Goal: Transaction & Acquisition: Purchase product/service

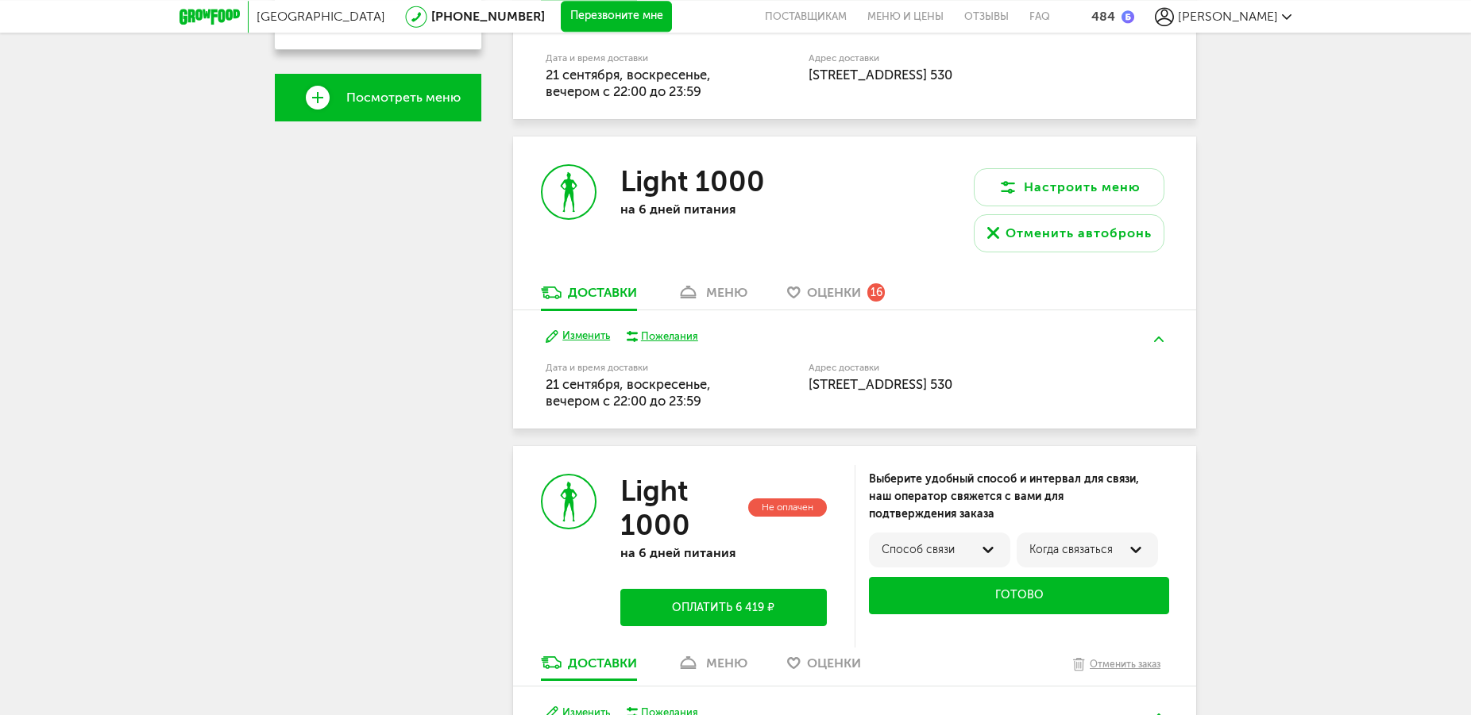
scroll to position [486, 0]
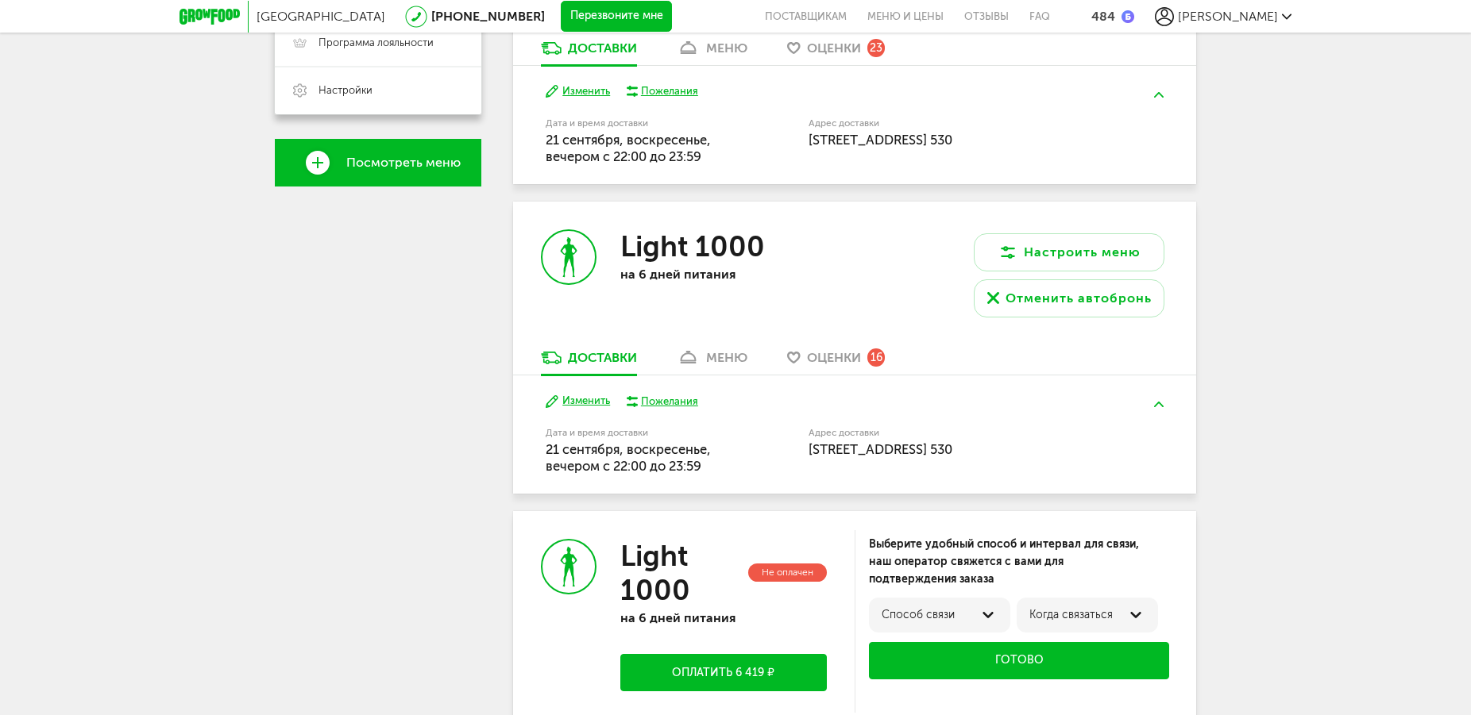
click at [578, 403] on button "Изменить" at bounding box center [578, 401] width 64 height 15
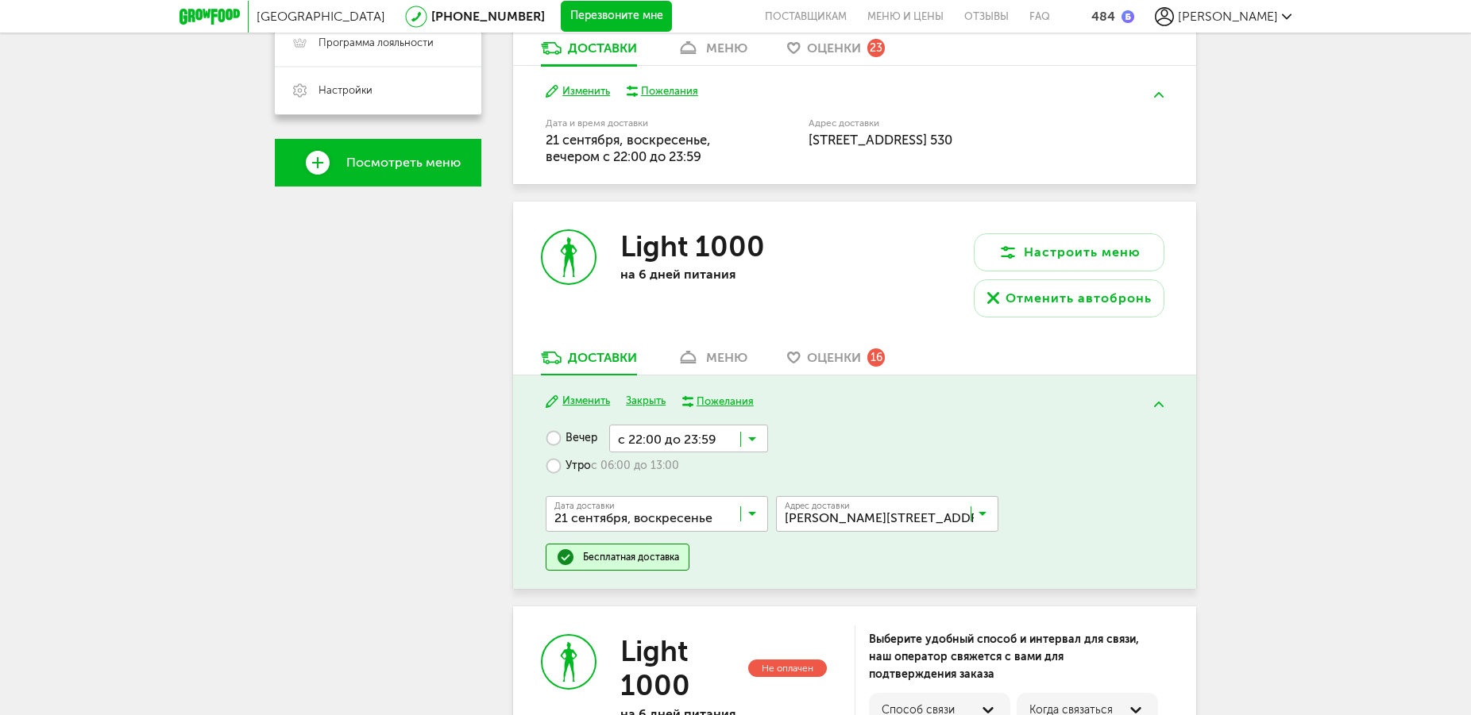
click at [751, 511] on icon at bounding box center [752, 518] width 8 height 16
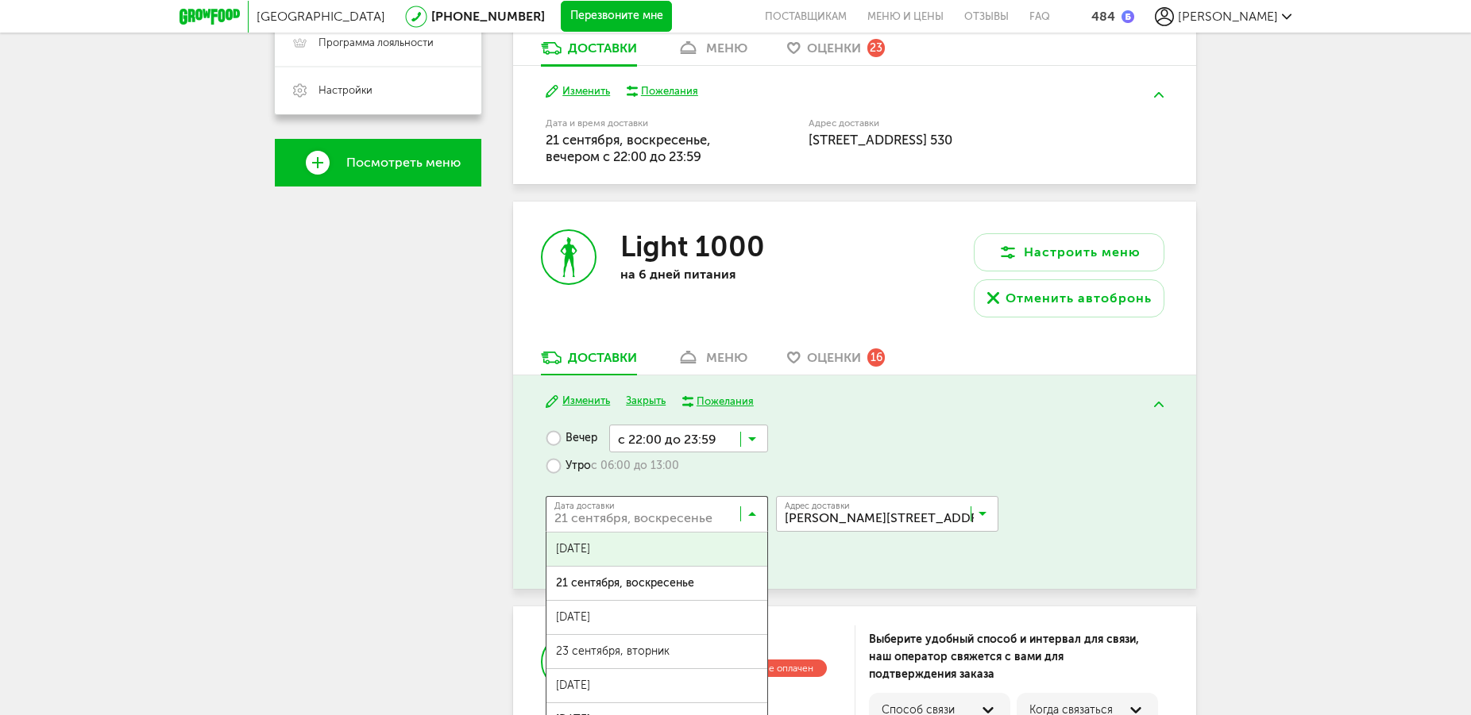
click at [666, 558] on span "[DATE]" at bounding box center [656, 549] width 221 height 33
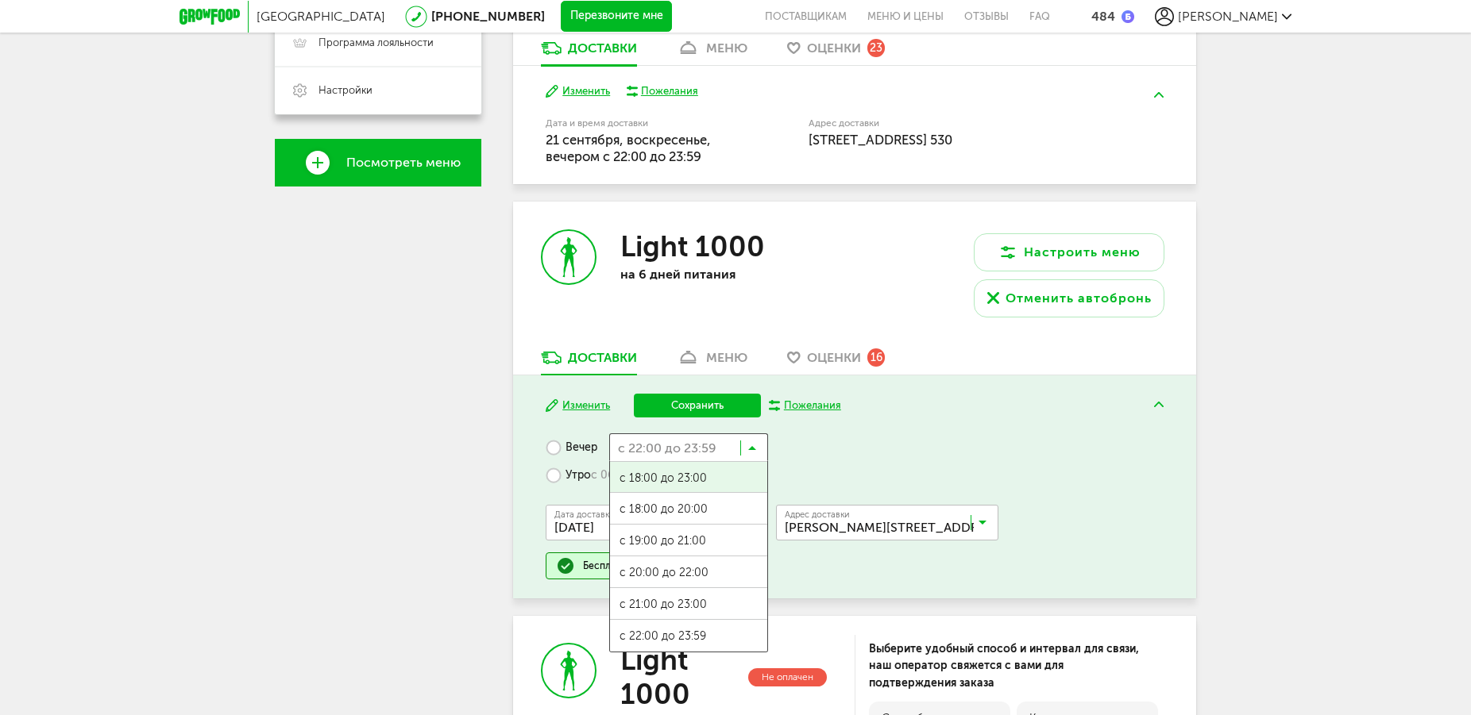
click at [750, 446] on icon at bounding box center [752, 452] width 8 height 16
click at [716, 600] on span "с 21:00 до 23:00" at bounding box center [688, 604] width 157 height 33
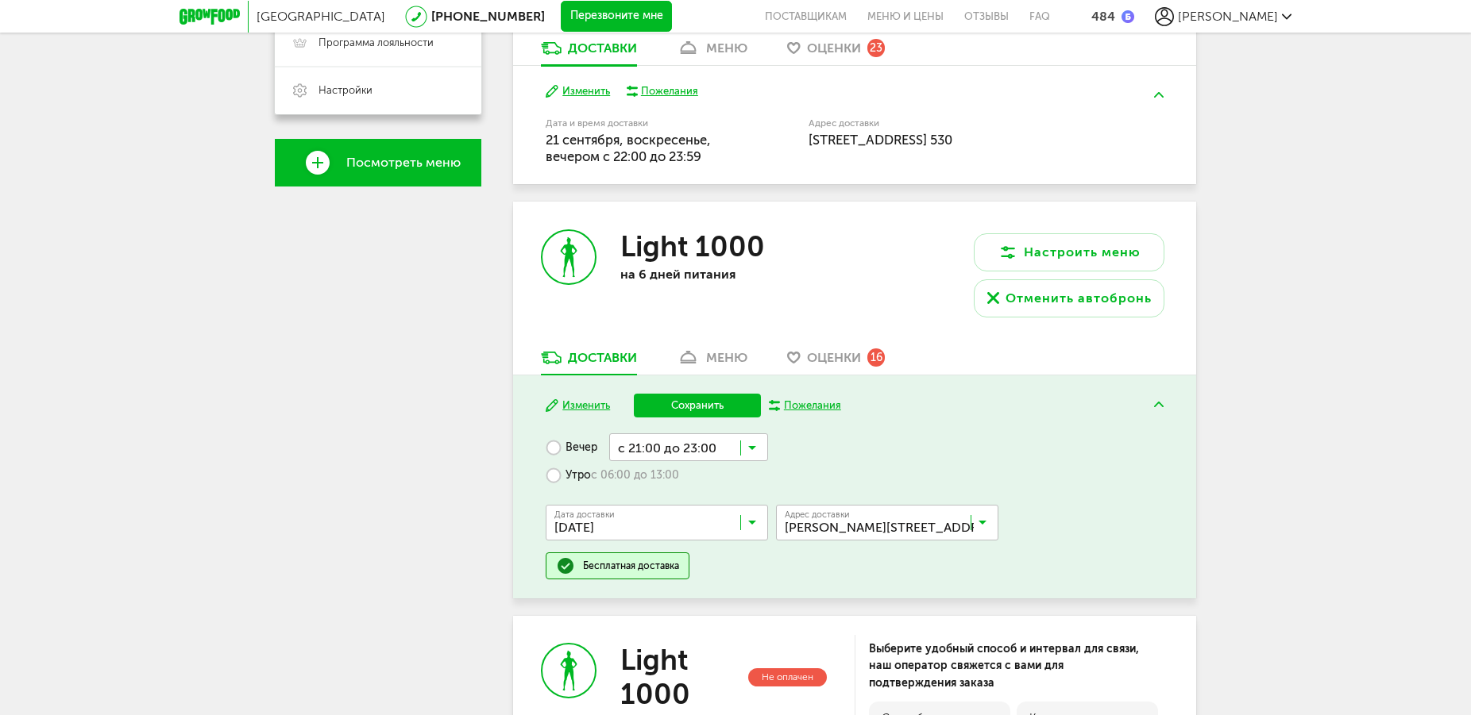
click at [713, 403] on button "Сохранить" at bounding box center [697, 406] width 127 height 24
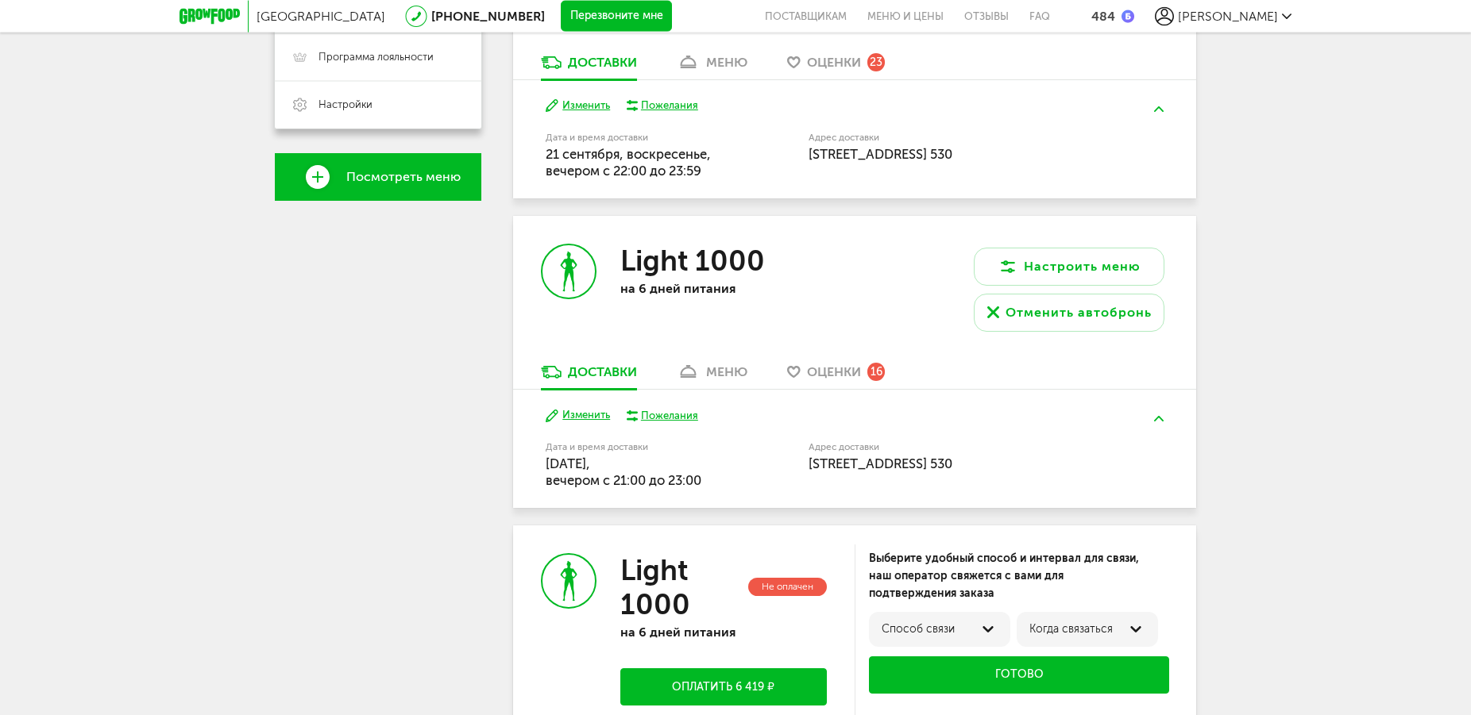
scroll to position [380, 0]
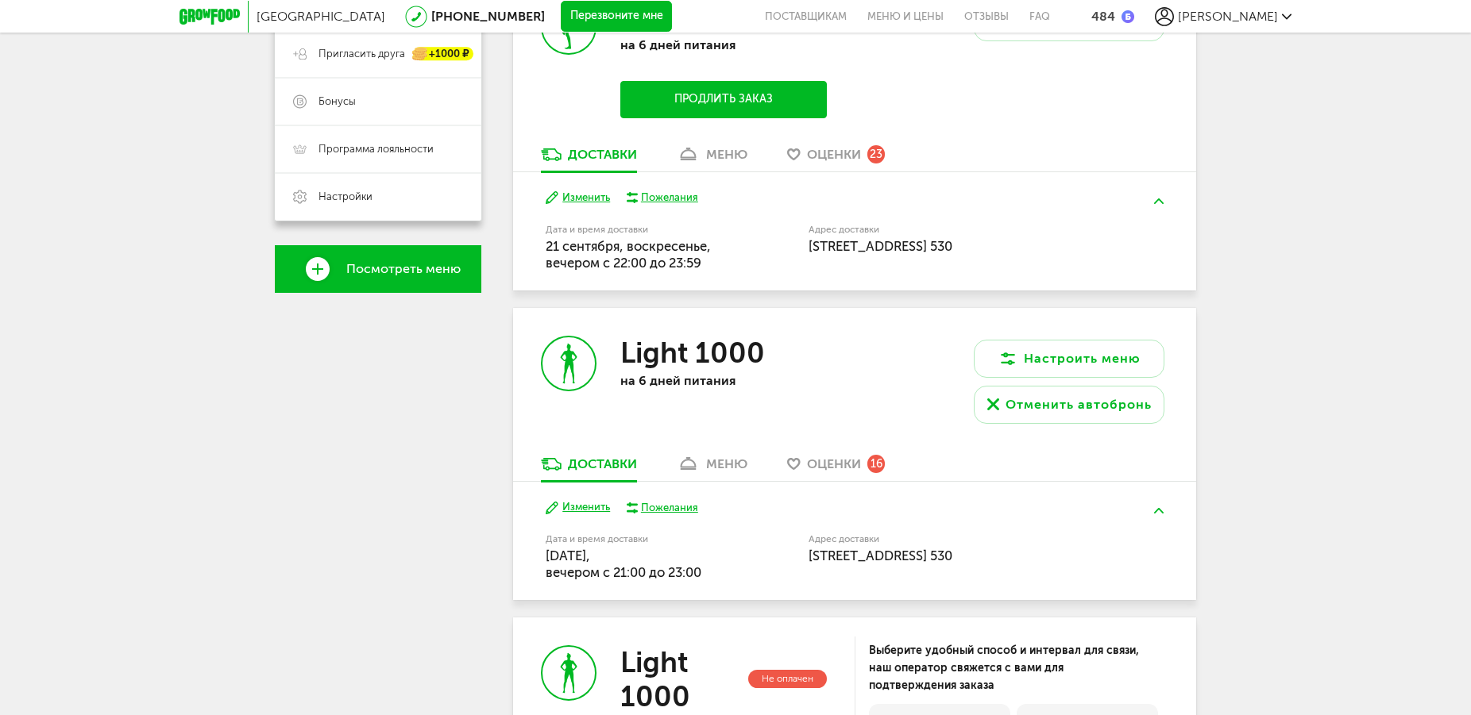
click at [588, 194] on button "Изменить" at bounding box center [578, 198] width 64 height 15
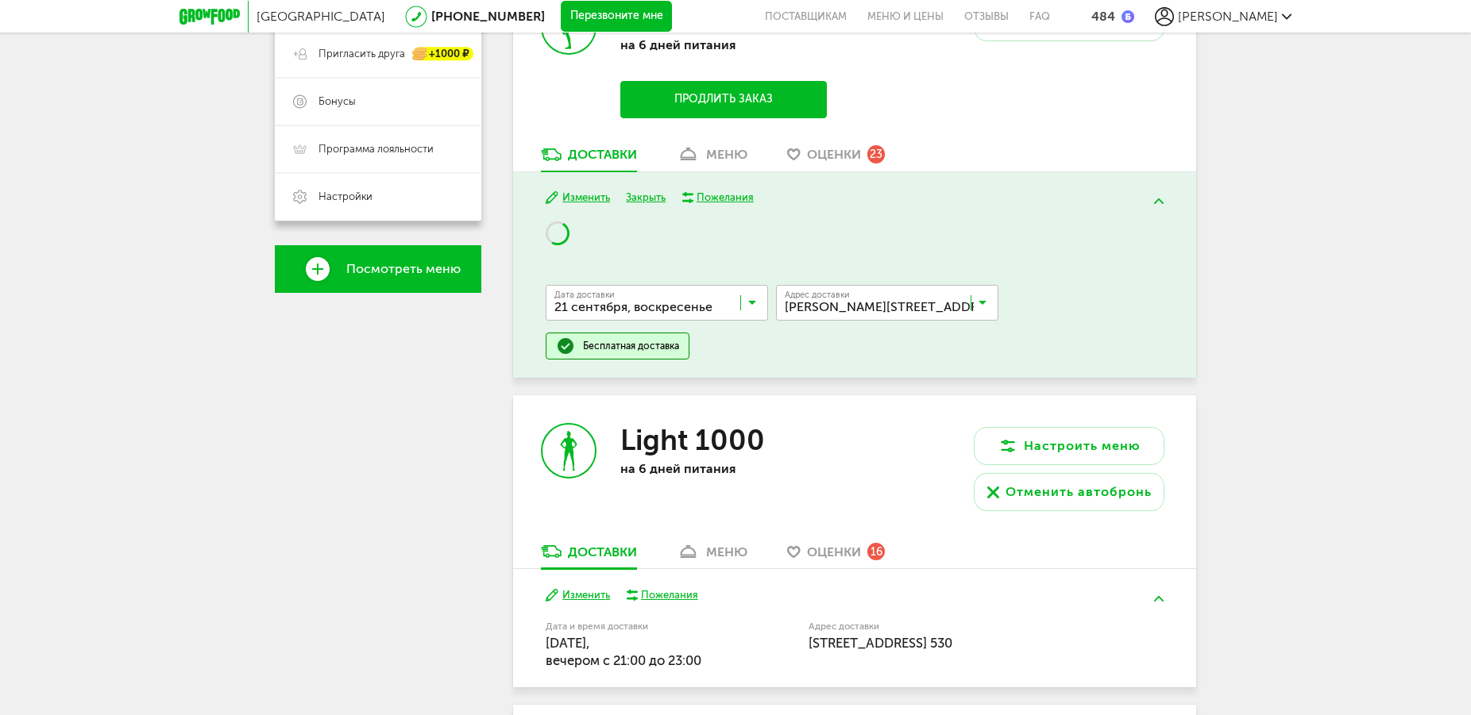
click at [680, 296] on input "Search for option" at bounding box center [661, 306] width 222 height 27
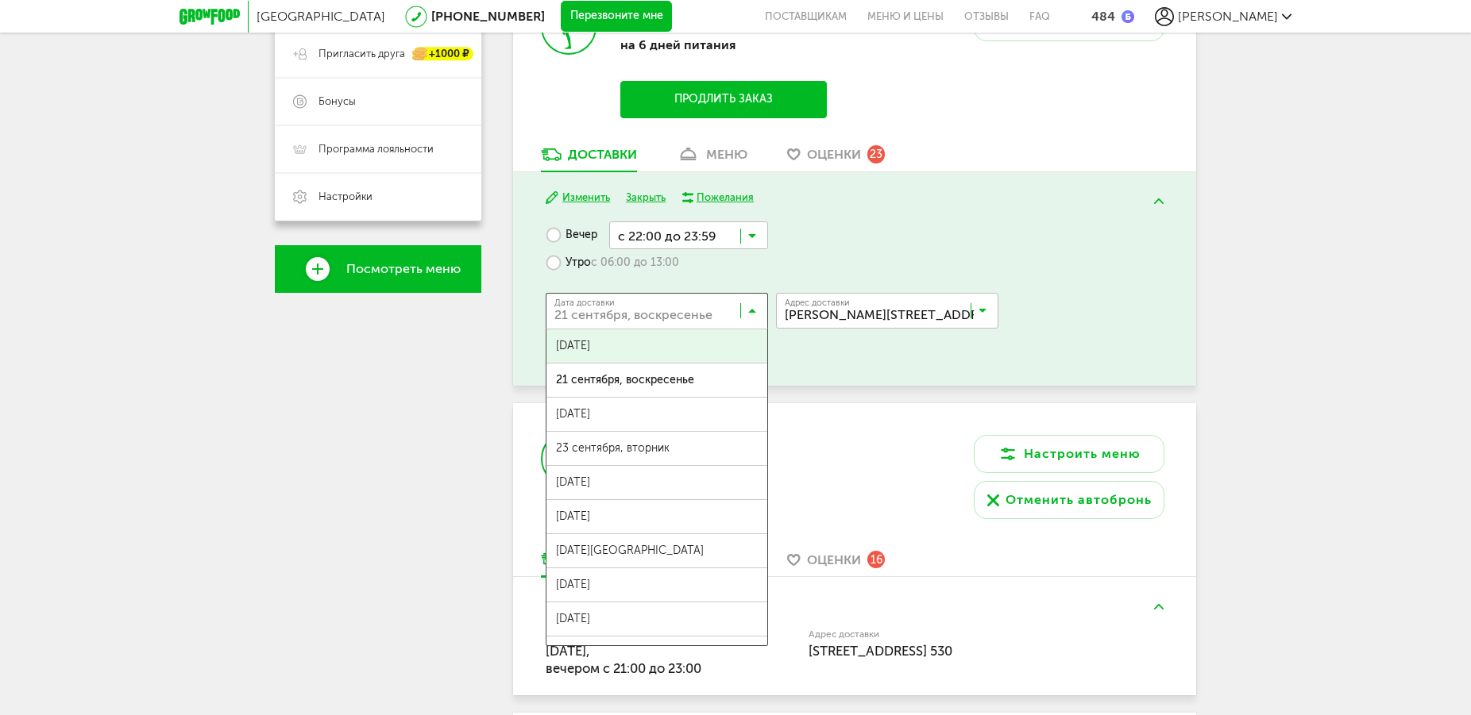
click at [641, 346] on span "[DATE]" at bounding box center [656, 346] width 221 height 33
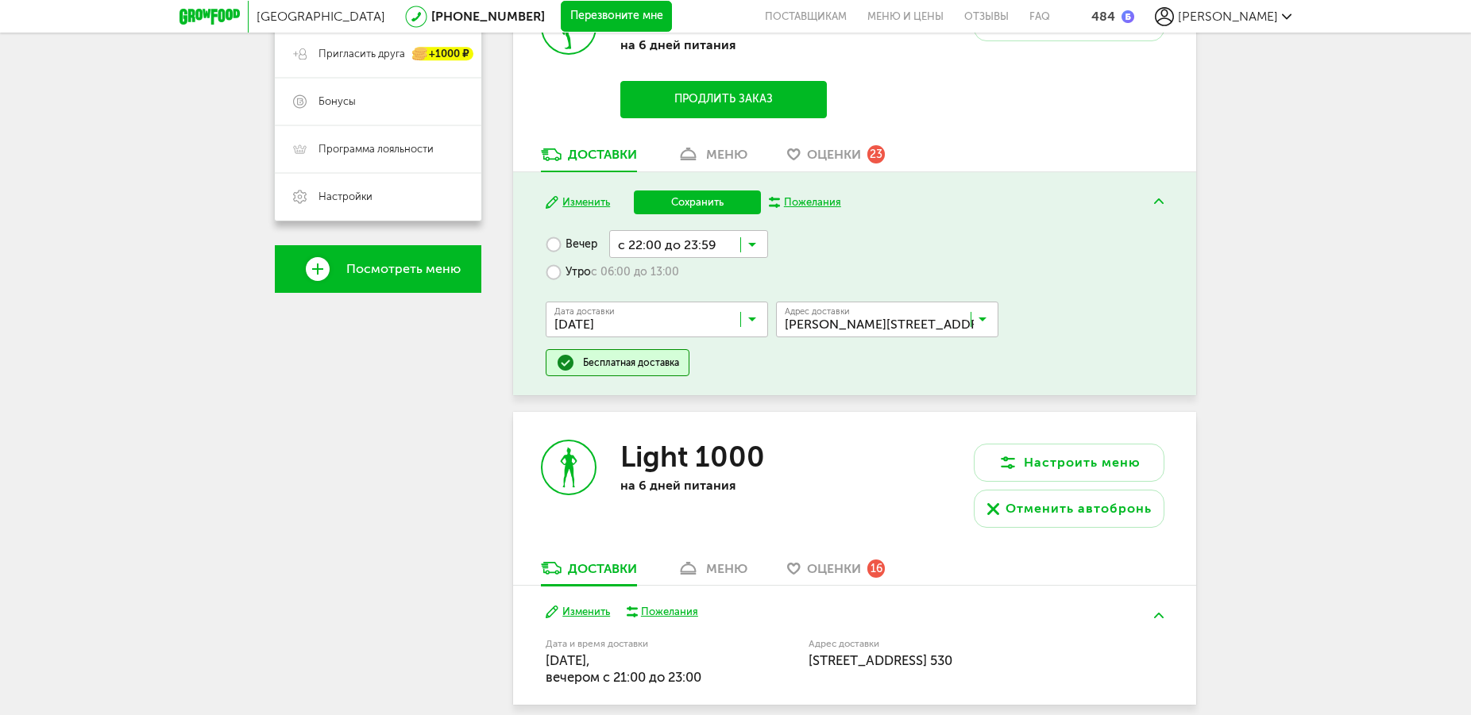
click at [756, 246] on icon at bounding box center [752, 249] width 8 height 16
click at [700, 399] on span "с 21:00 до 23:00" at bounding box center [688, 401] width 157 height 33
click at [712, 201] on button "Сохранить" at bounding box center [697, 203] width 127 height 24
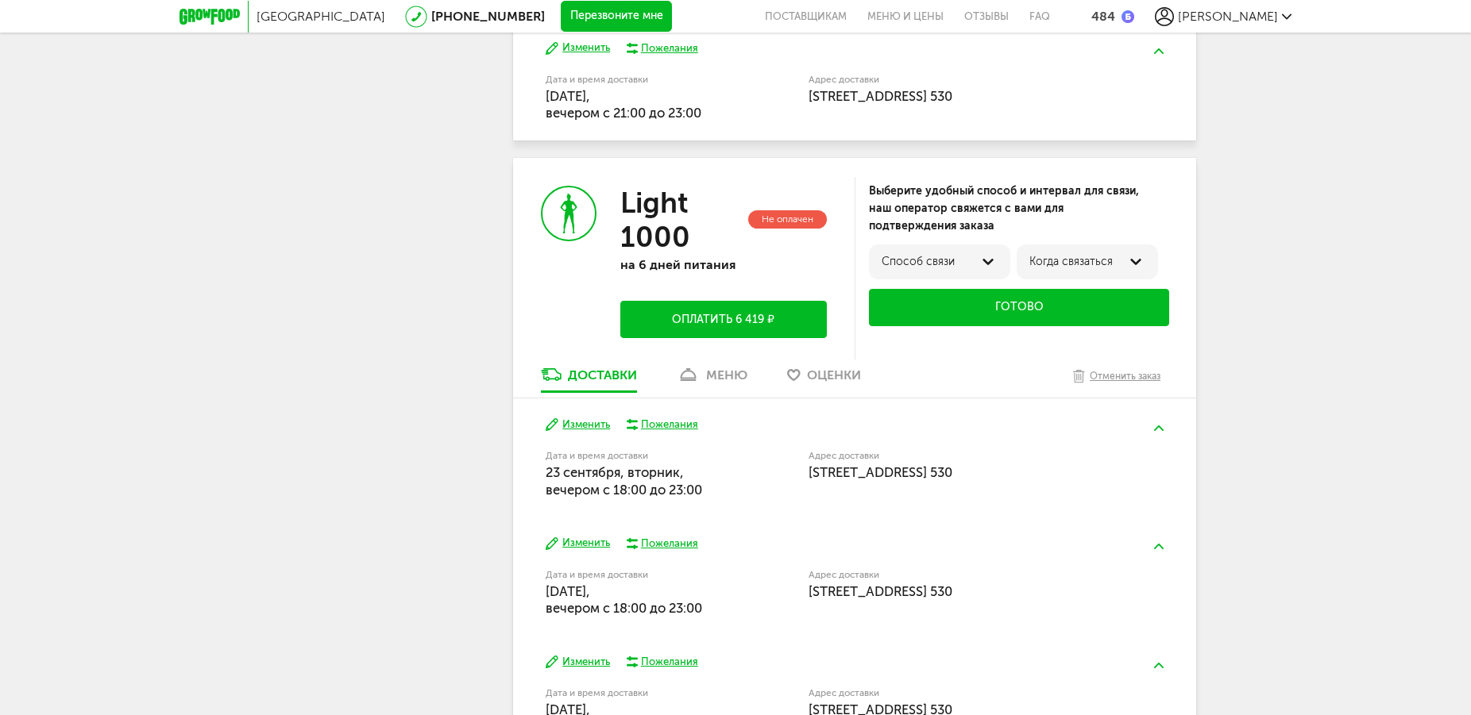
scroll to position [797, 0]
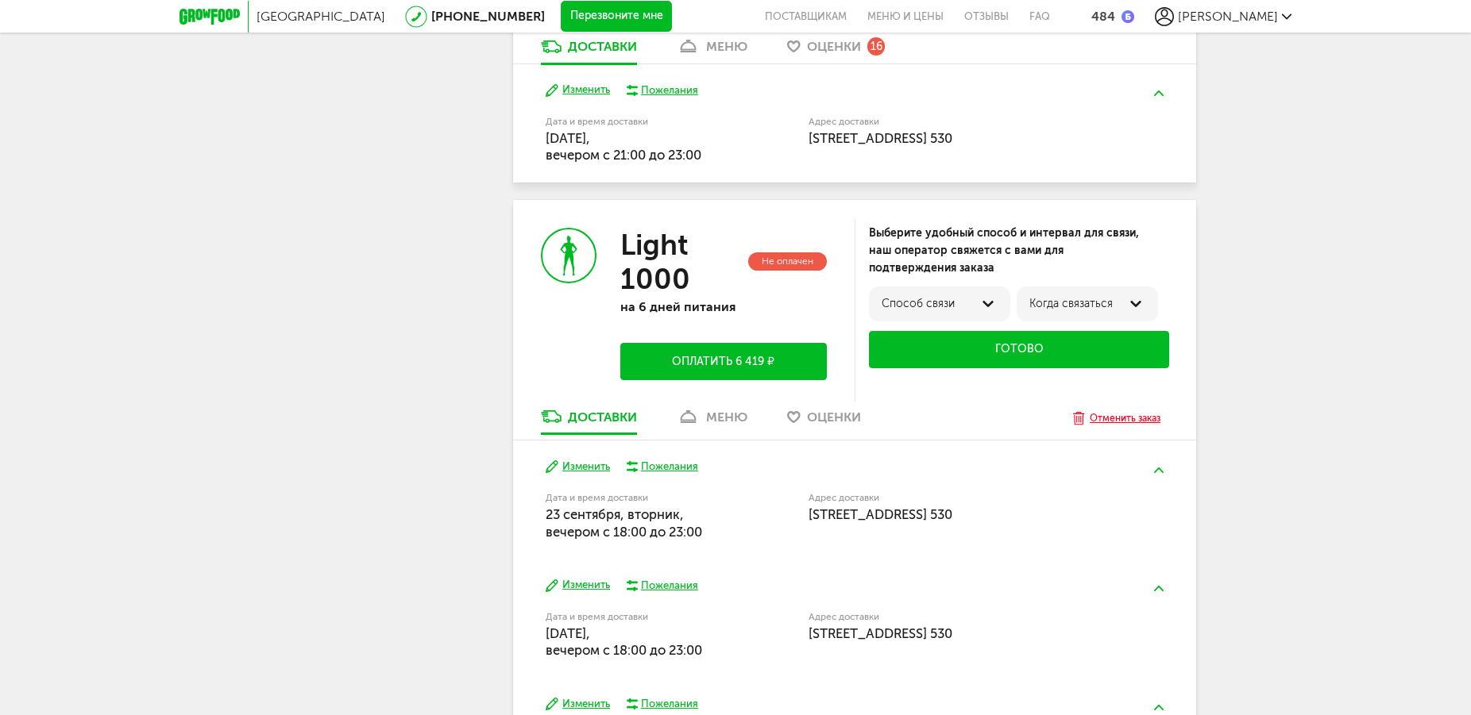
click at [1143, 421] on div "Отменить заказ" at bounding box center [1124, 419] width 71 height 16
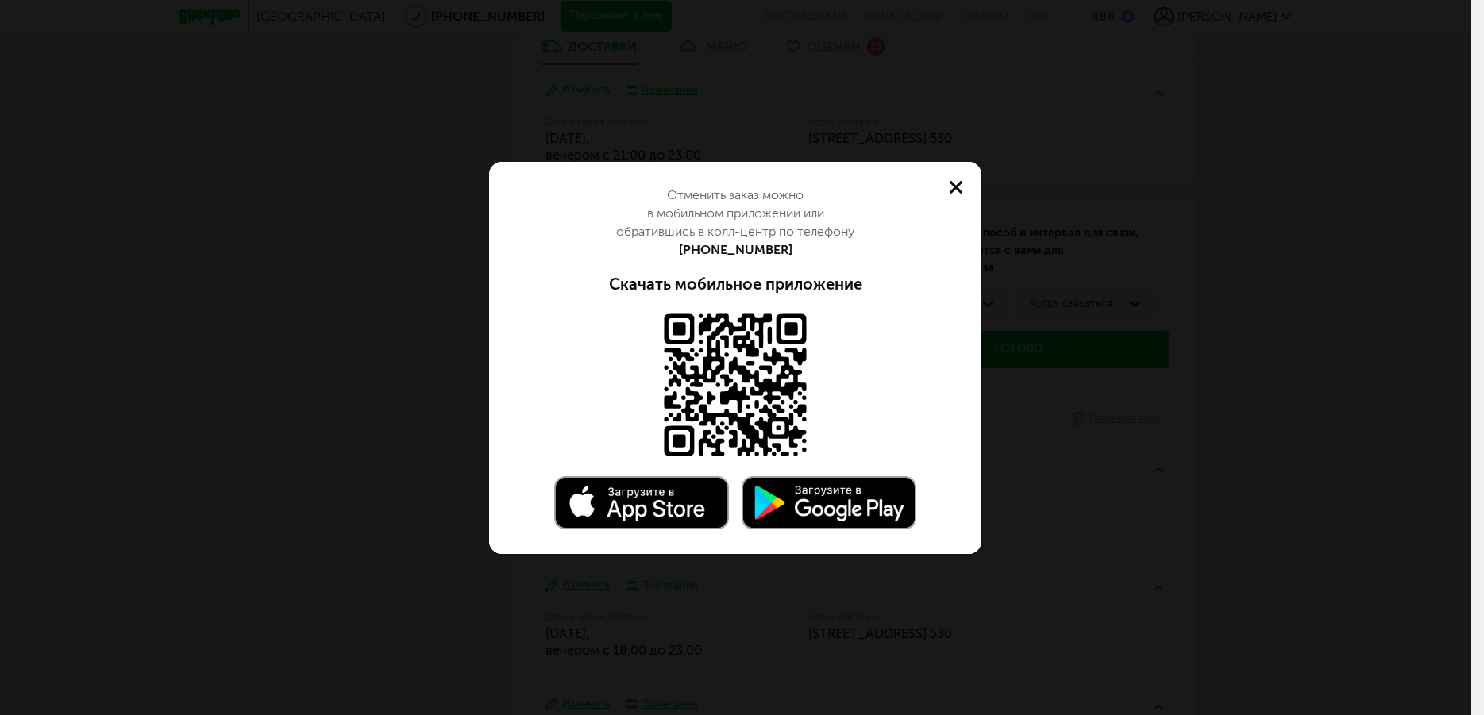
click at [951, 186] on icon at bounding box center [956, 187] width 13 height 13
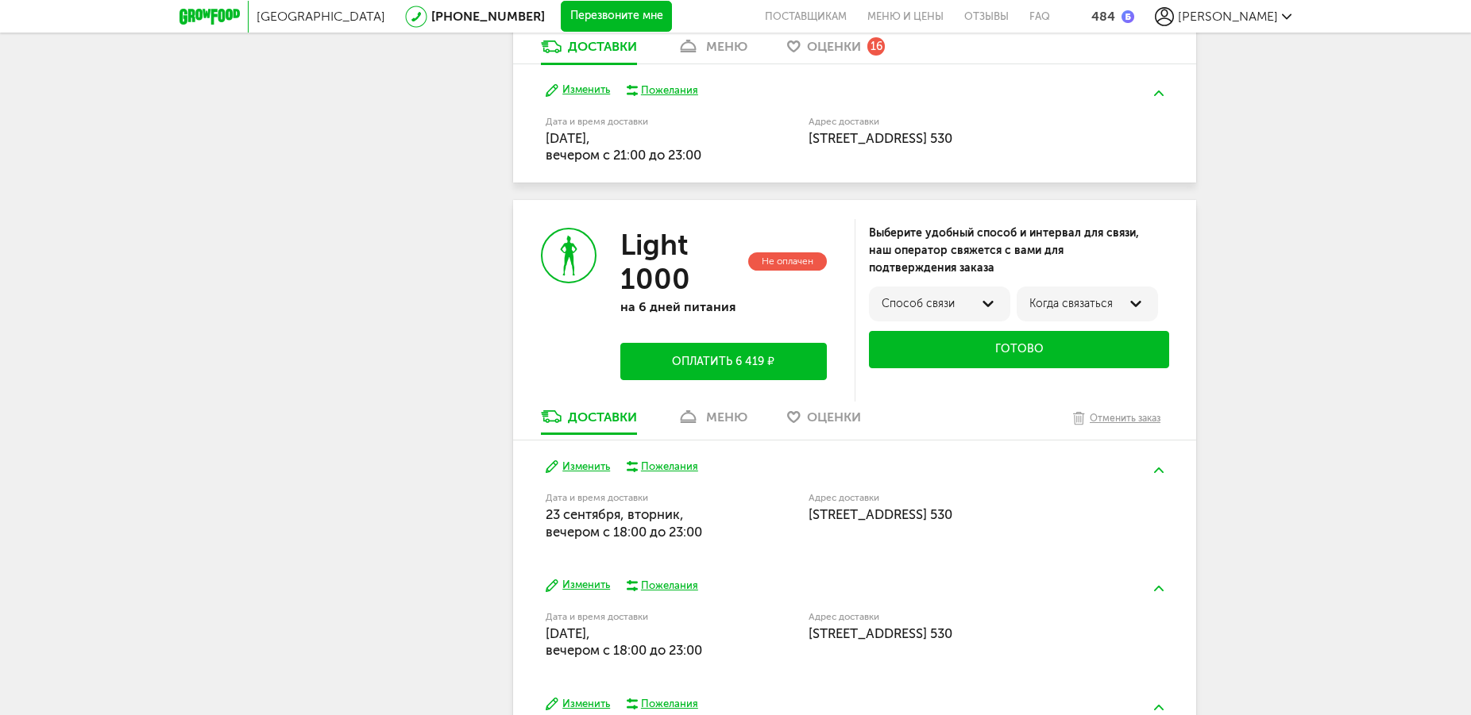
click at [434, 351] on div "Юрий Дроздов +7 (921) 384-14-60 Мои заказы Подписка Мои предпочтения Пригласить…" at bounding box center [378, 102] width 206 height 1424
click at [428, 301] on div "Юрий Дроздов +7 (921) 384-14-60 Мои заказы Подписка Мои предпочтения Пригласить…" at bounding box center [378, 102] width 206 height 1424
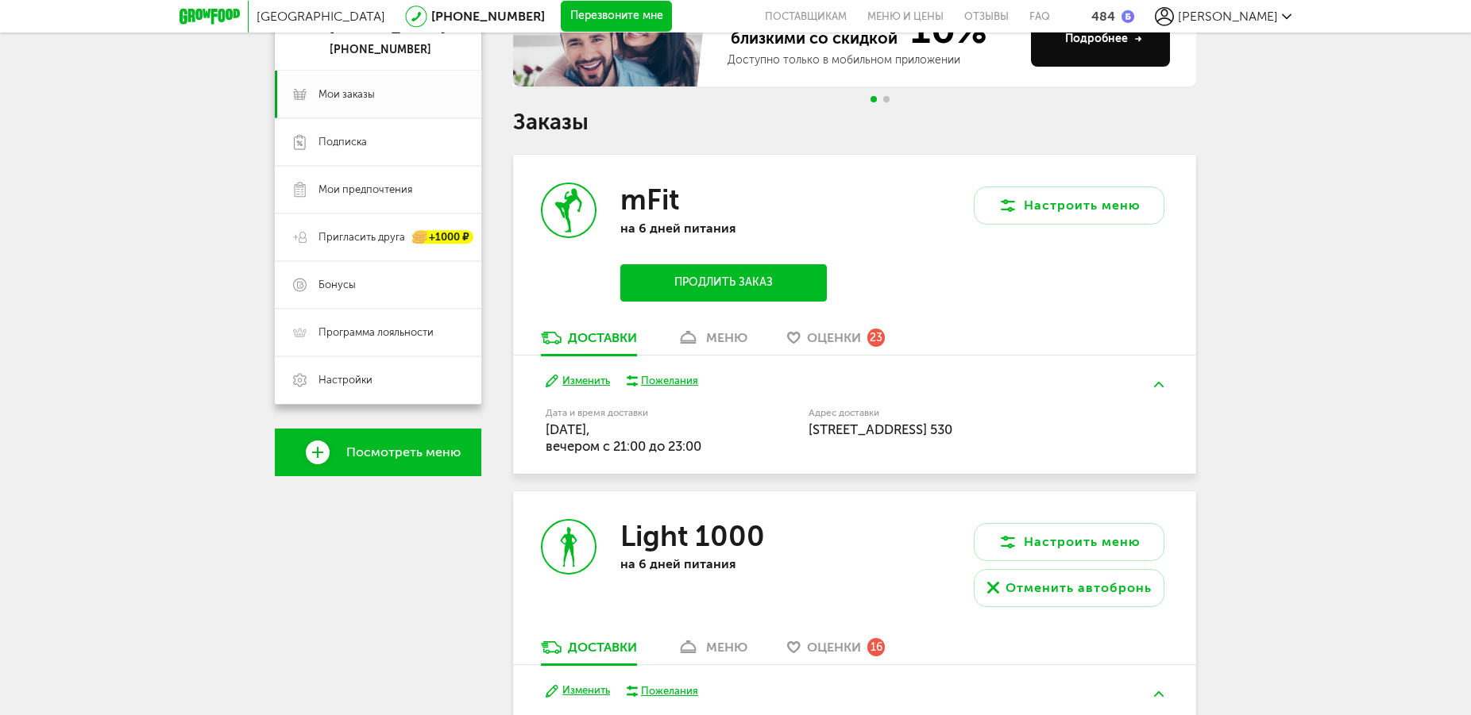
scroll to position [149, 0]
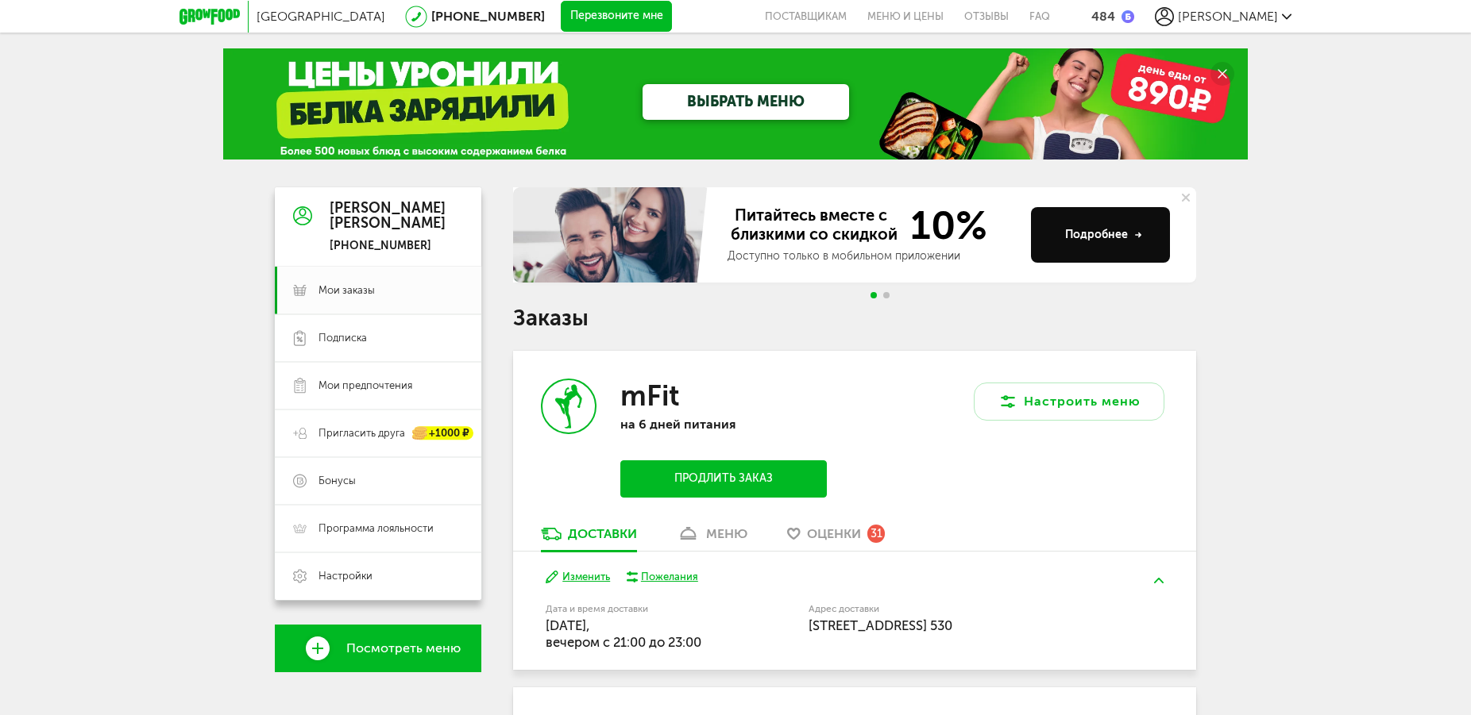
click at [742, 480] on button "Продлить заказ" at bounding box center [723, 479] width 206 height 37
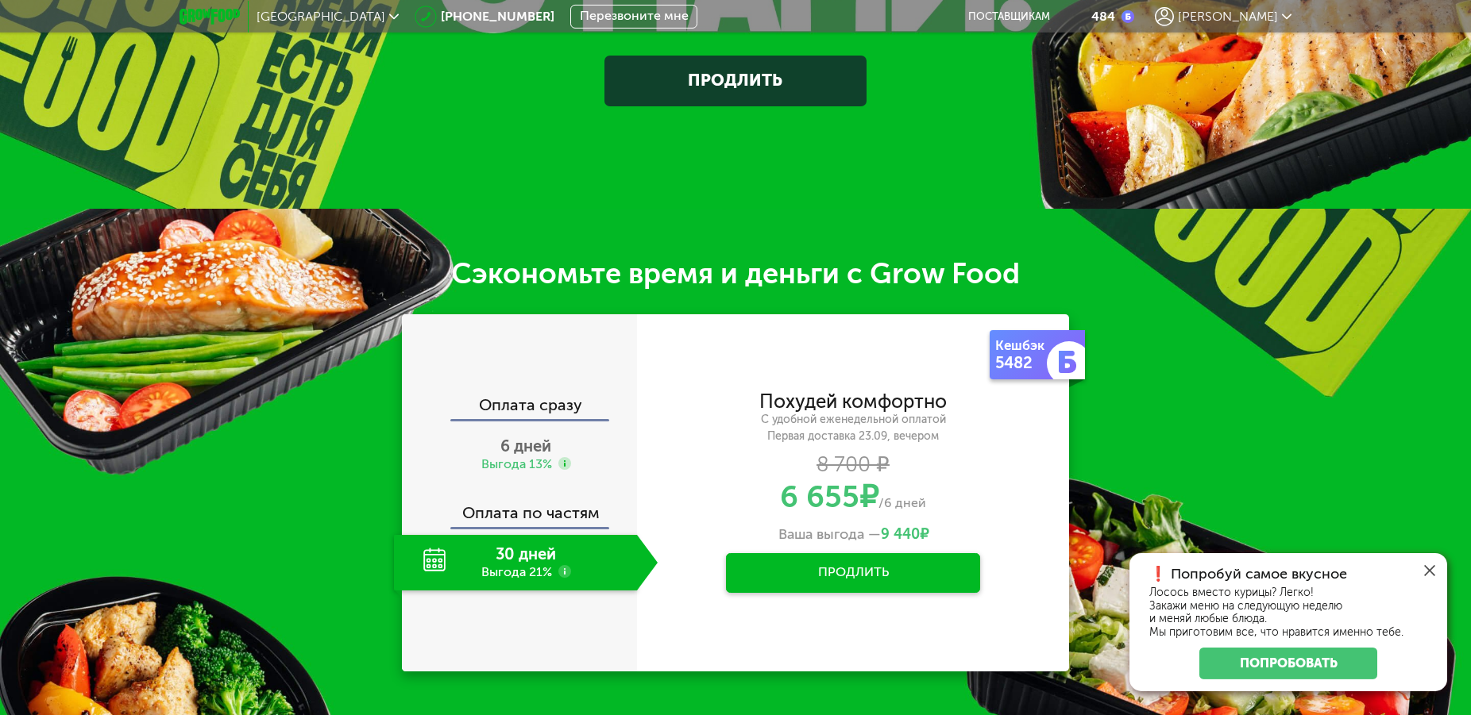
scroll to position [486, 0]
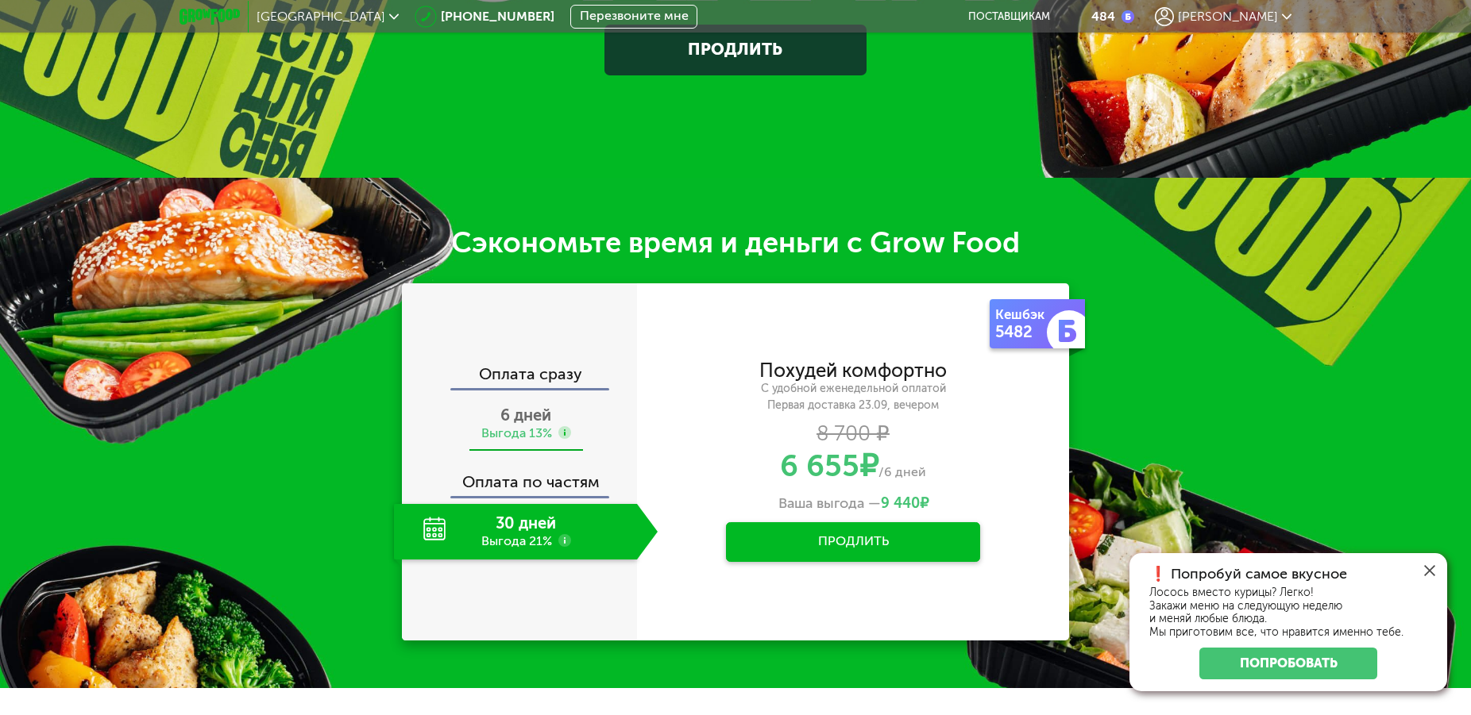
click at [511, 432] on div "Выгода 13%" at bounding box center [516, 433] width 71 height 17
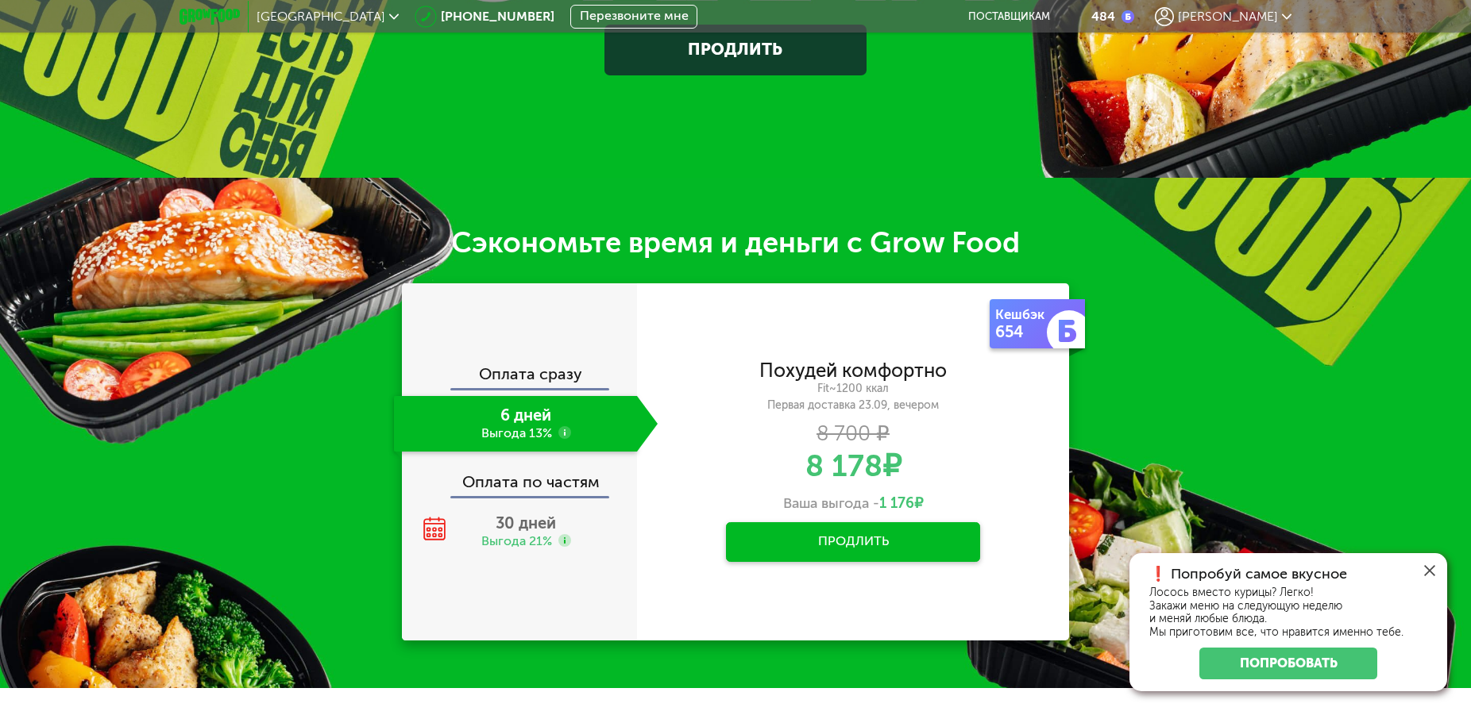
click at [856, 396] on div "Fit~1200 ккал" at bounding box center [853, 389] width 432 height 14
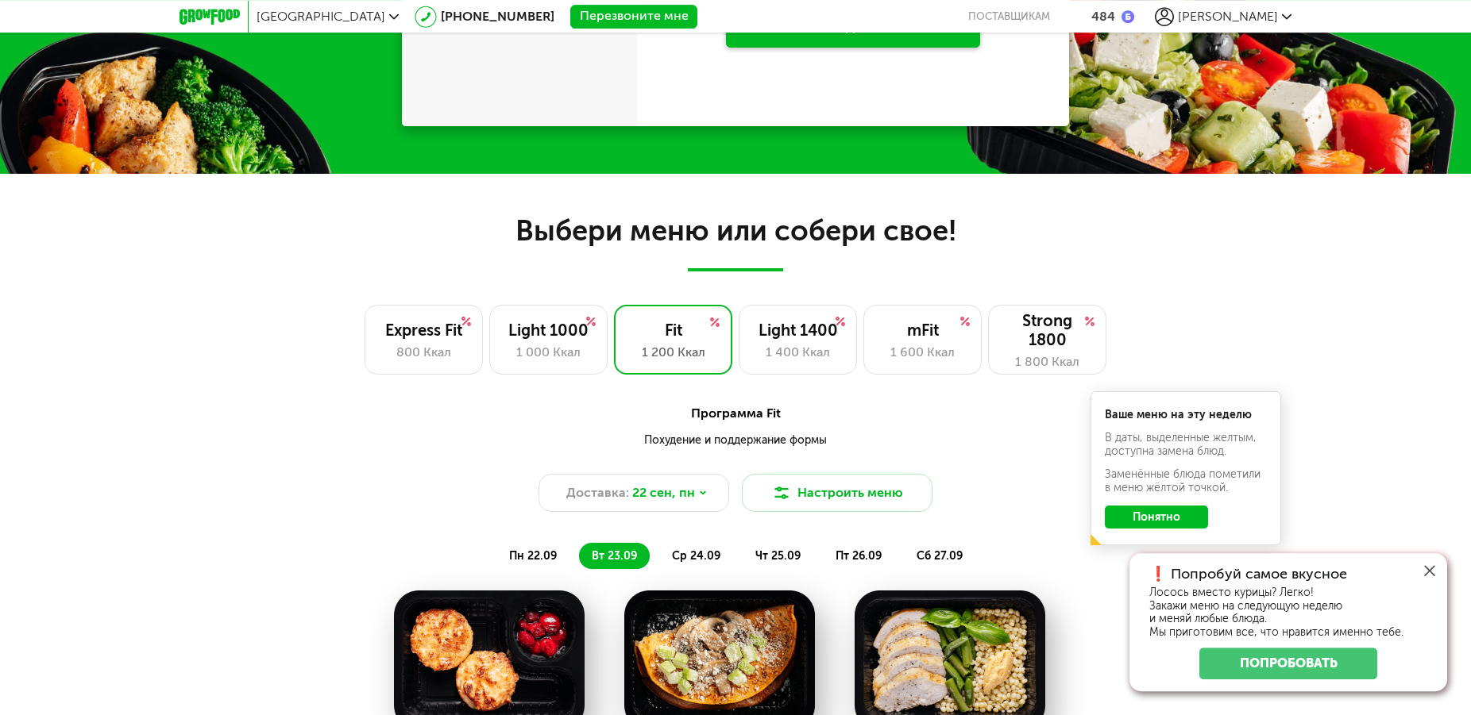
scroll to position [1053, 0]
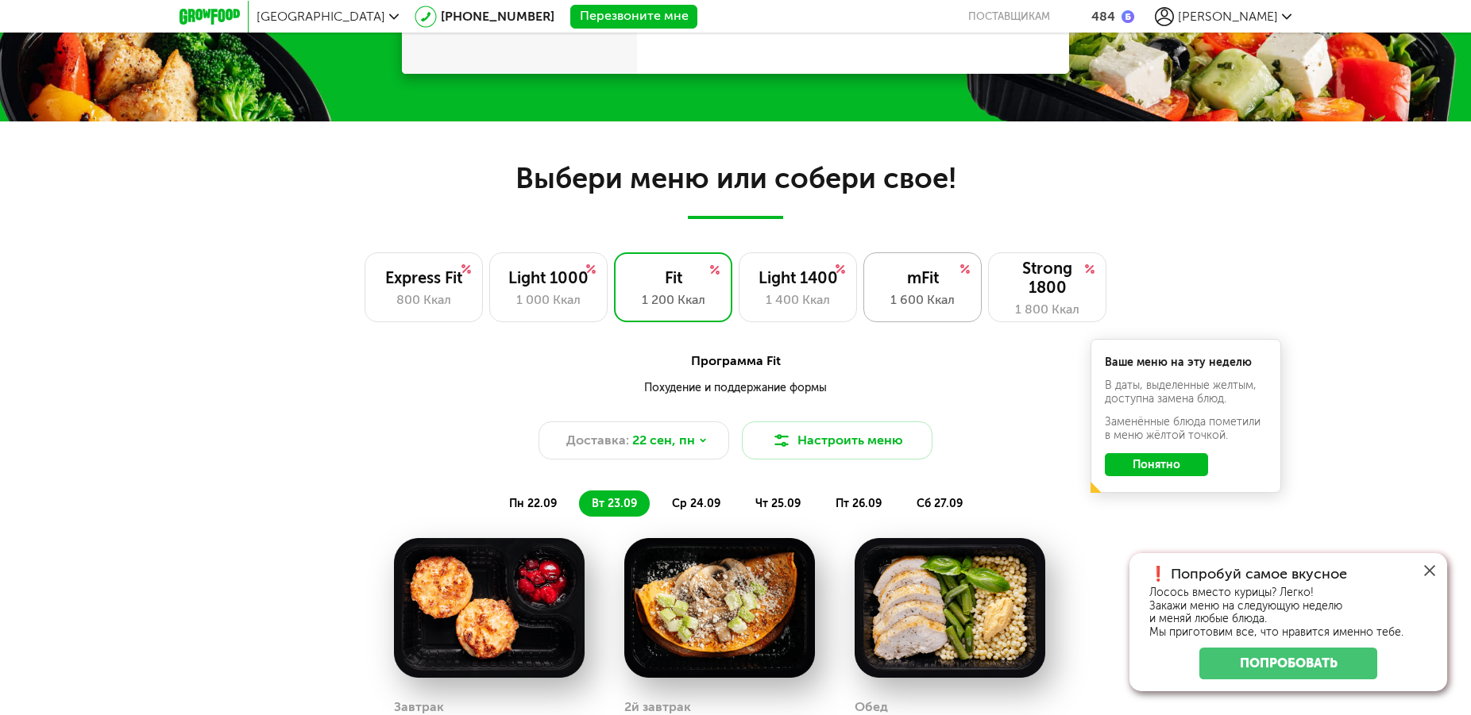
click at [936, 310] on div "1 600 Ккал" at bounding box center [922, 300] width 85 height 19
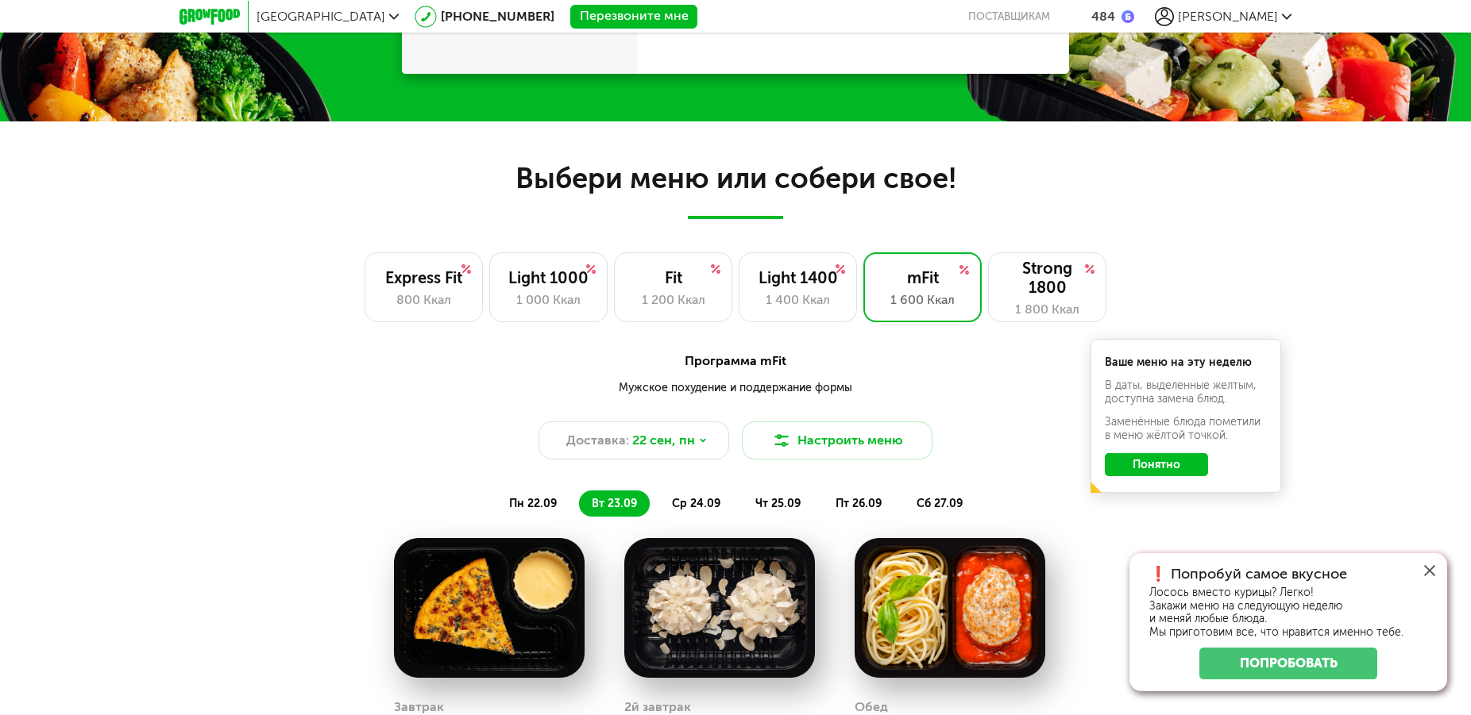
click at [1430, 567] on icon at bounding box center [1429, 570] width 11 height 11
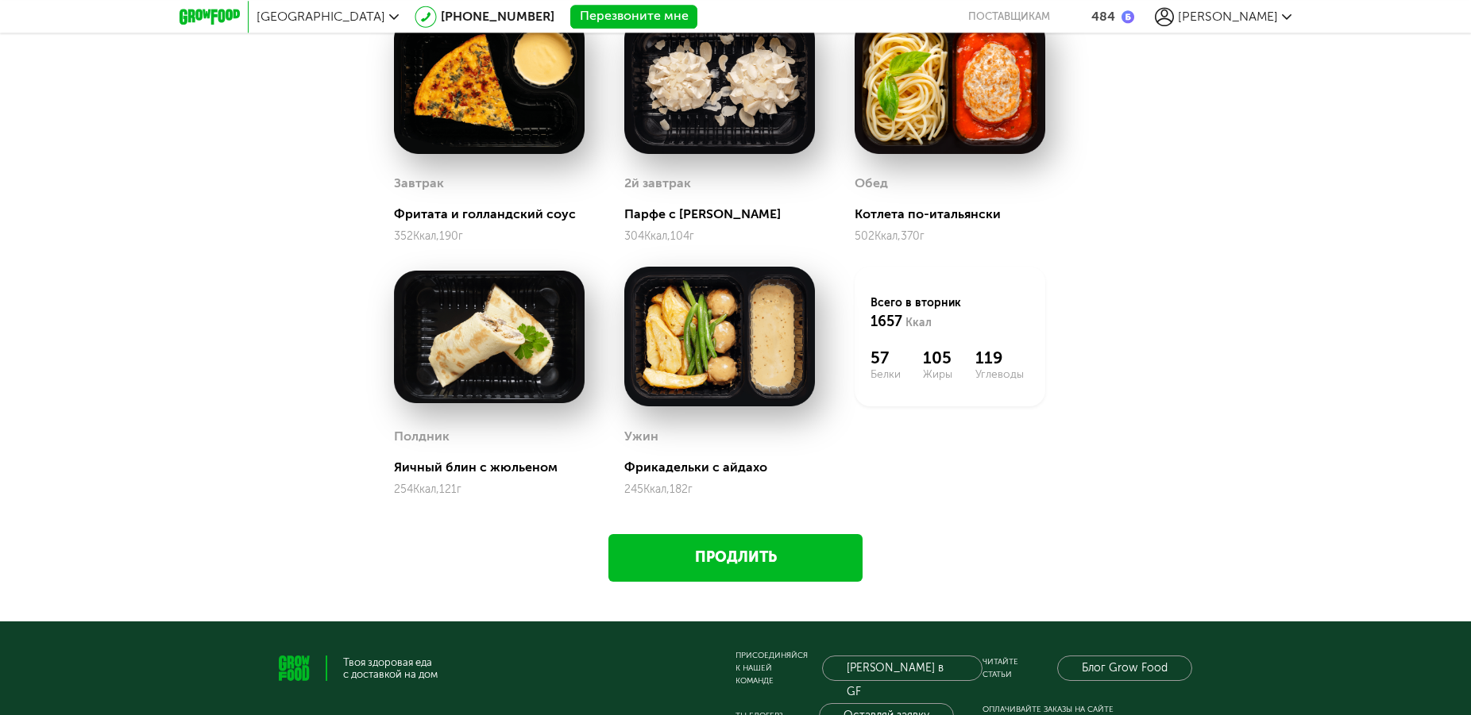
scroll to position [1618, 0]
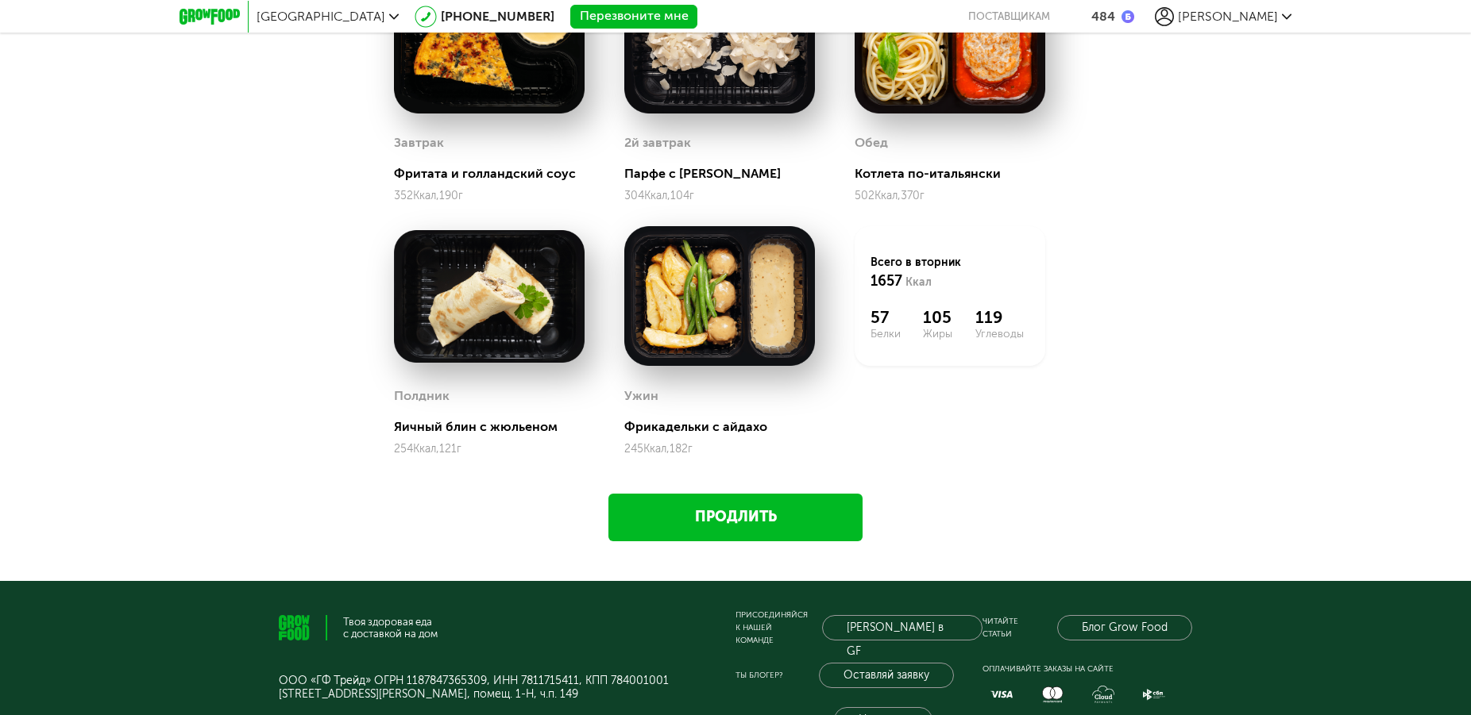
click at [765, 522] on link "Продлить" at bounding box center [735, 518] width 254 height 48
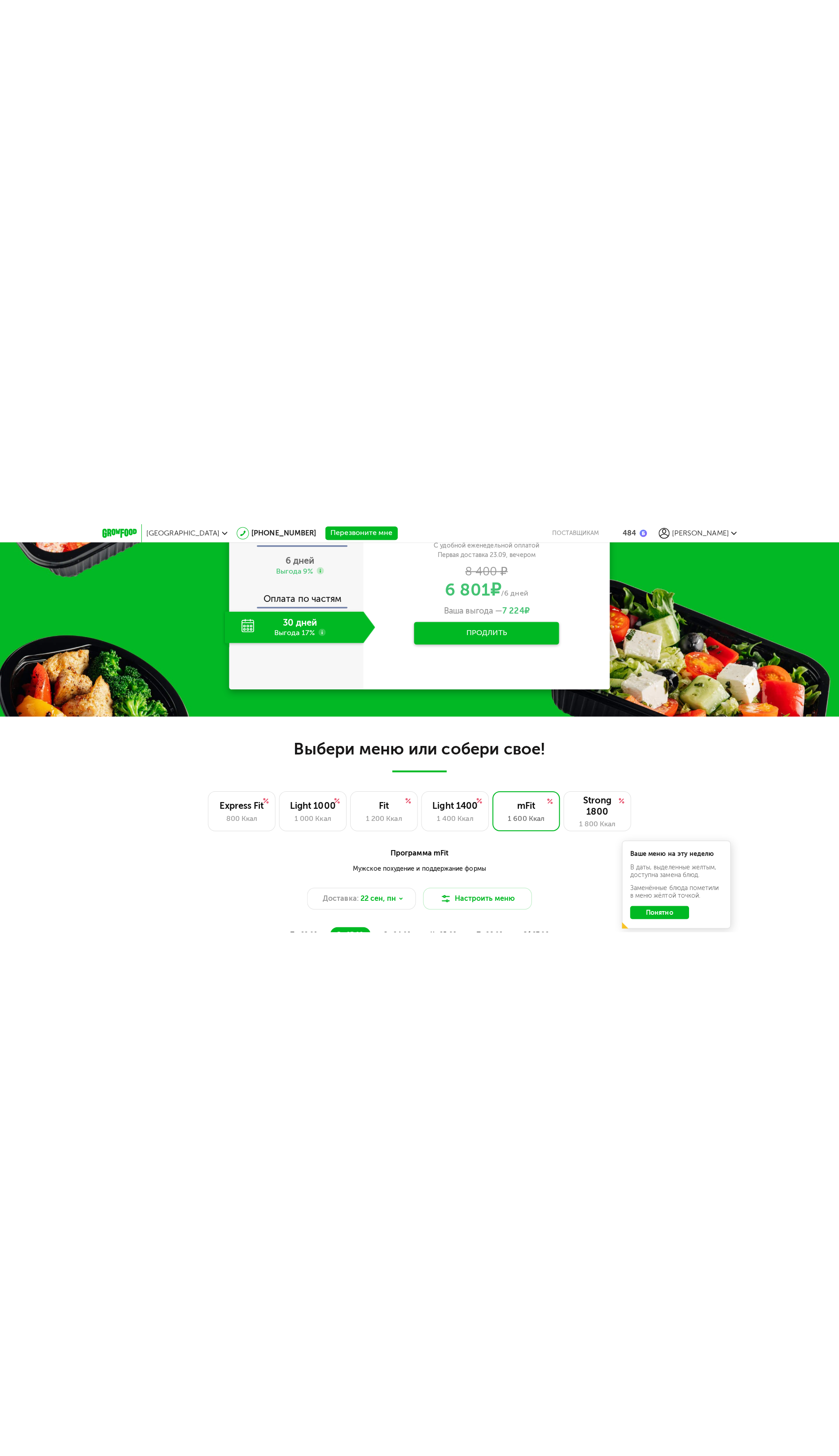
scroll to position [361, 0]
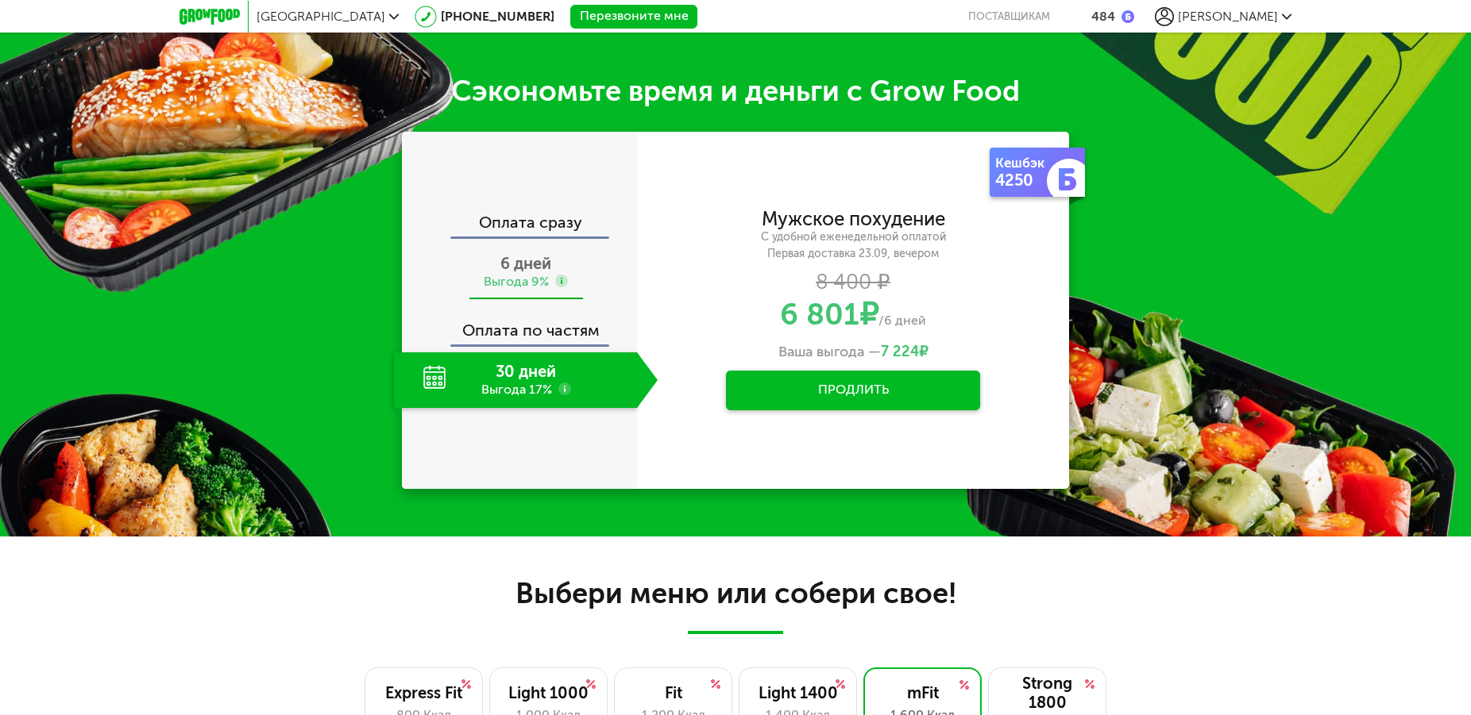
click at [542, 272] on span "6 дней" at bounding box center [525, 263] width 51 height 19
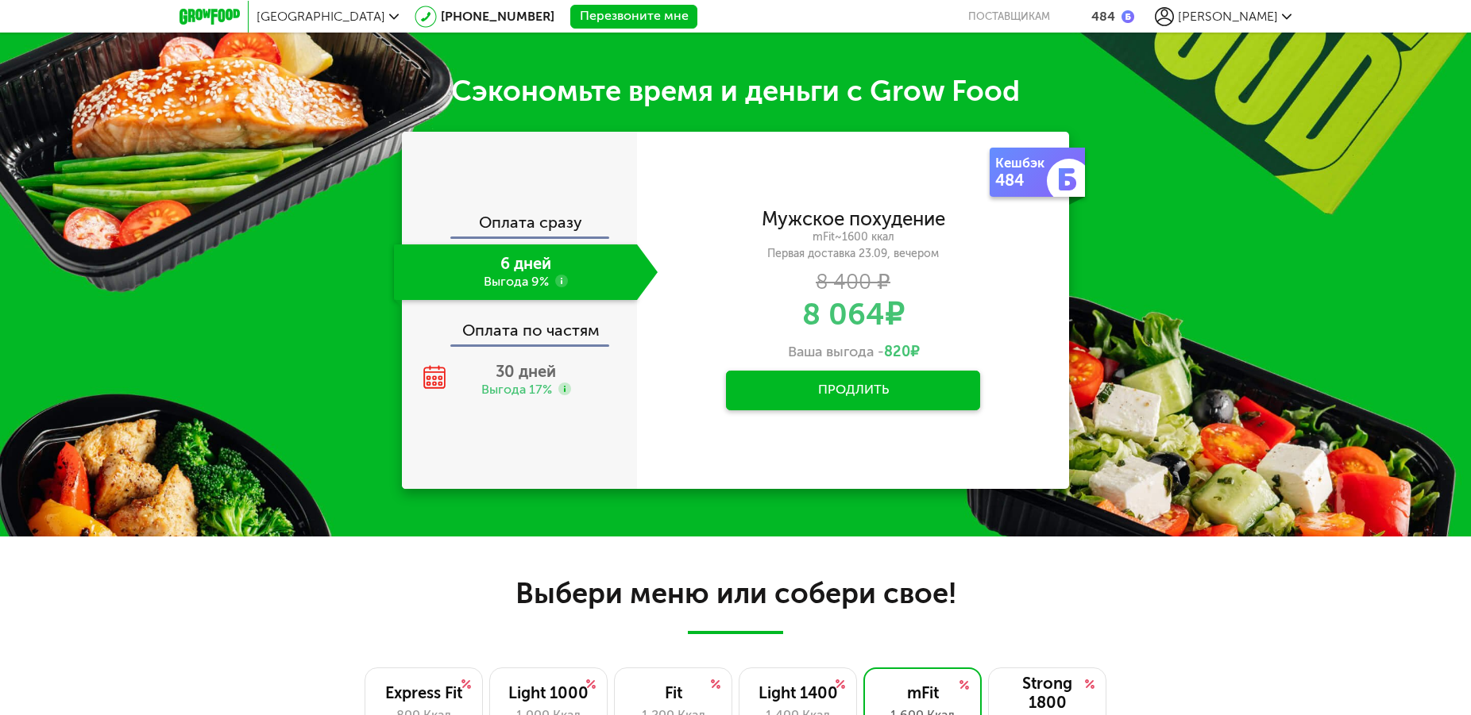
click at [858, 394] on button "Продлить" at bounding box center [853, 391] width 254 height 40
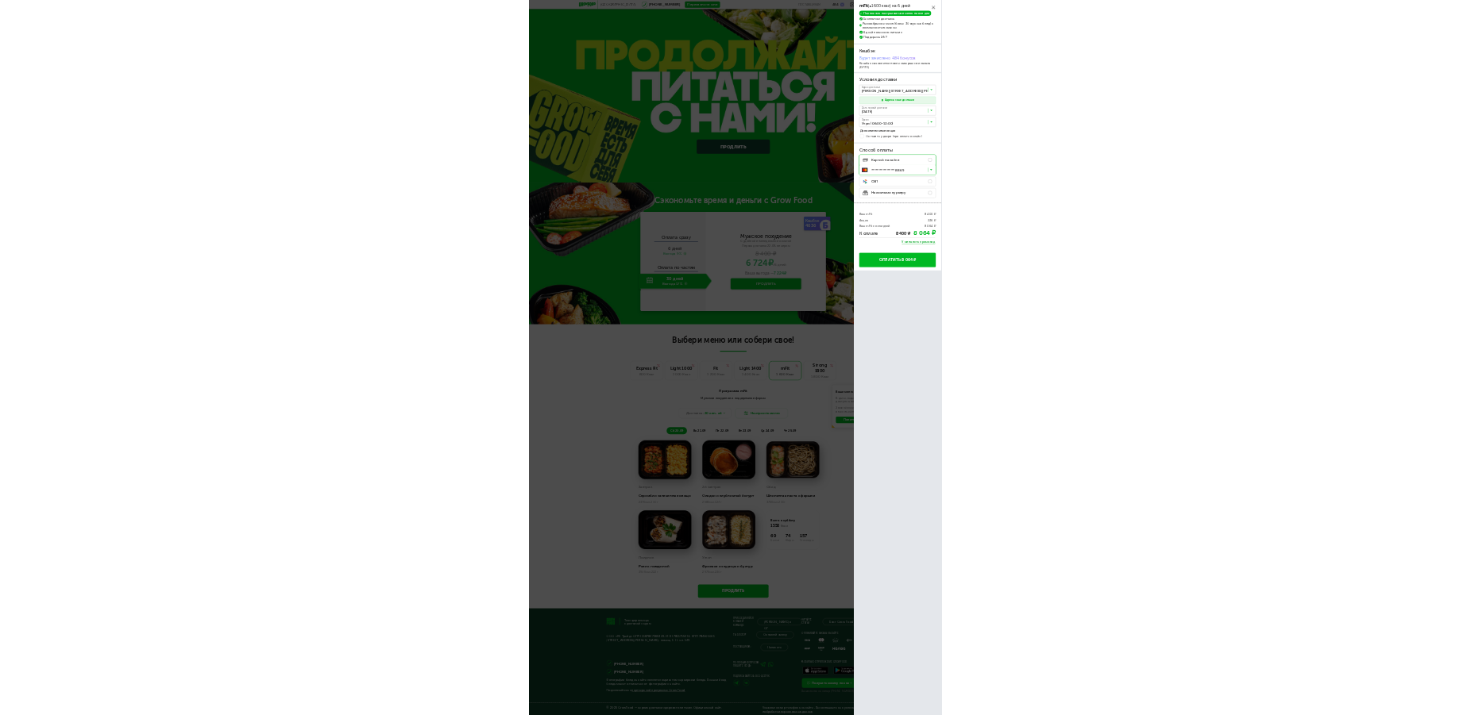
scroll to position [258, 0]
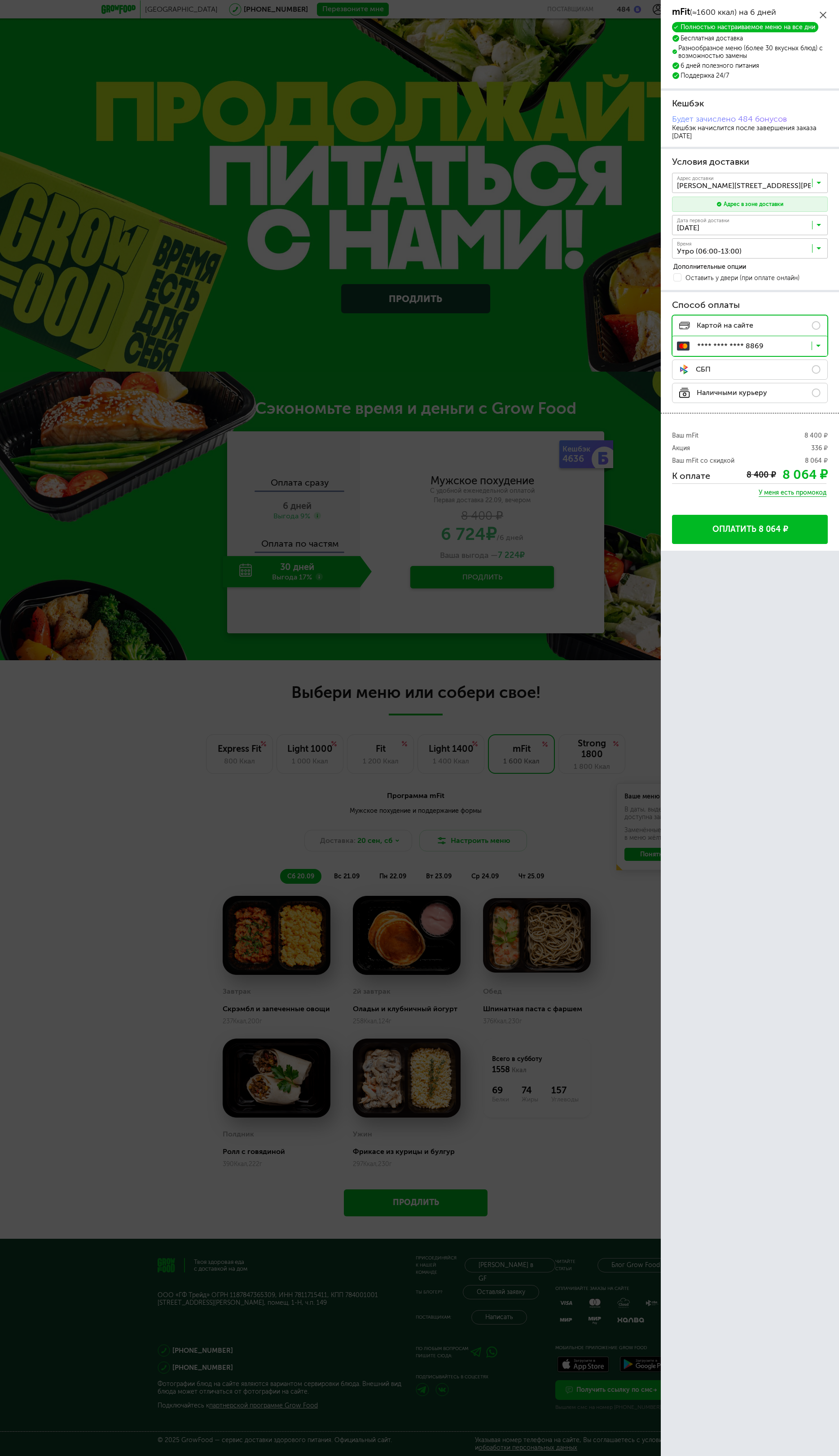
click at [740, 404] on button "Оплатить 8 064 ₽" at bounding box center [750, 530] width 156 height 29
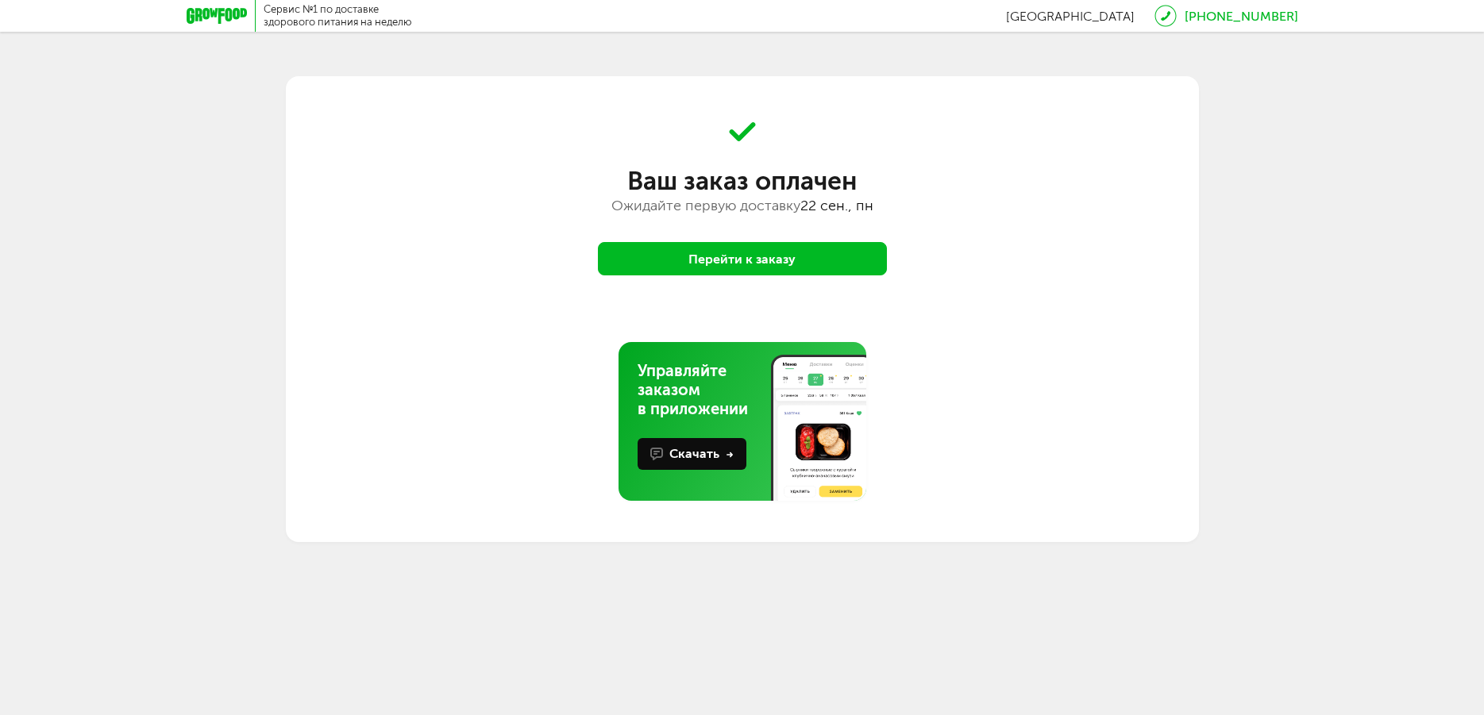
click at [757, 253] on button "Перейти к заказу" at bounding box center [742, 258] width 289 height 33
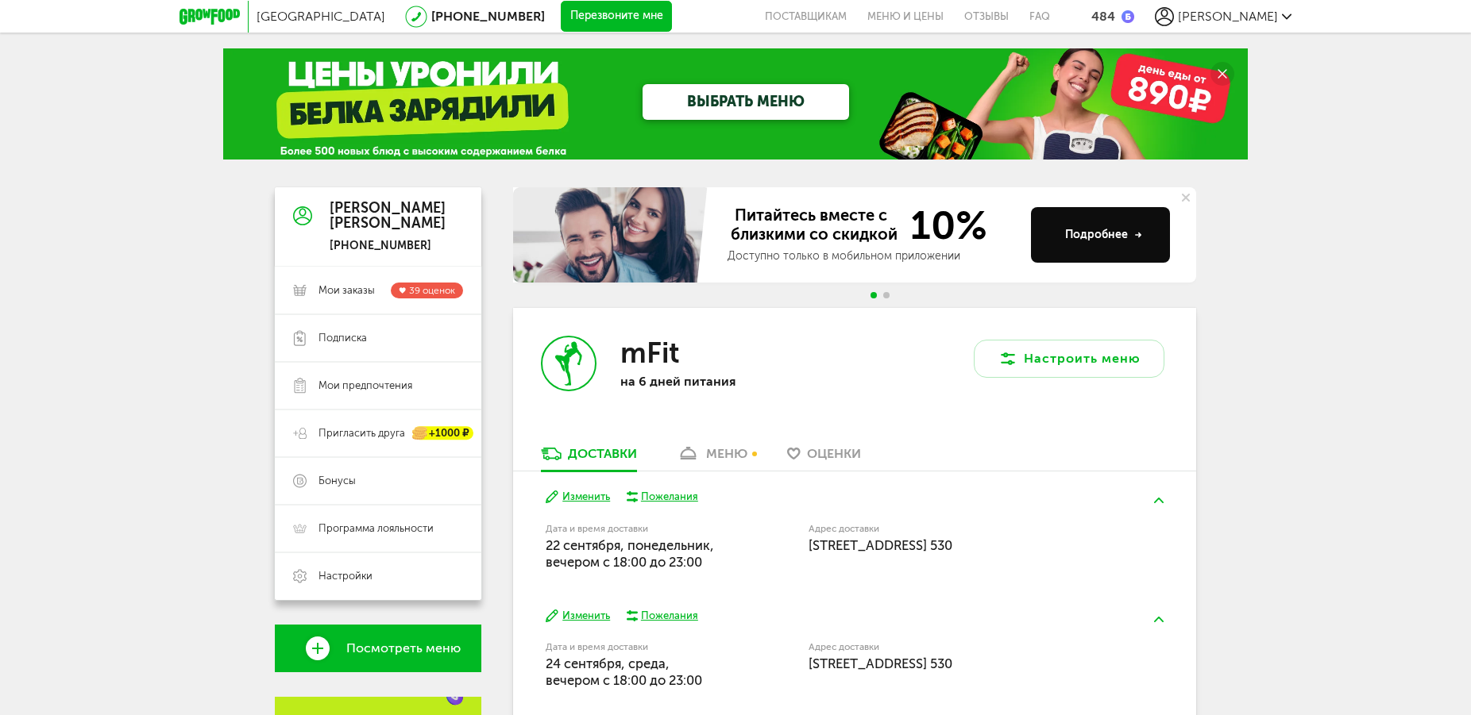
click at [888, 295] on span "Go to slide 2" at bounding box center [886, 295] width 6 height 6
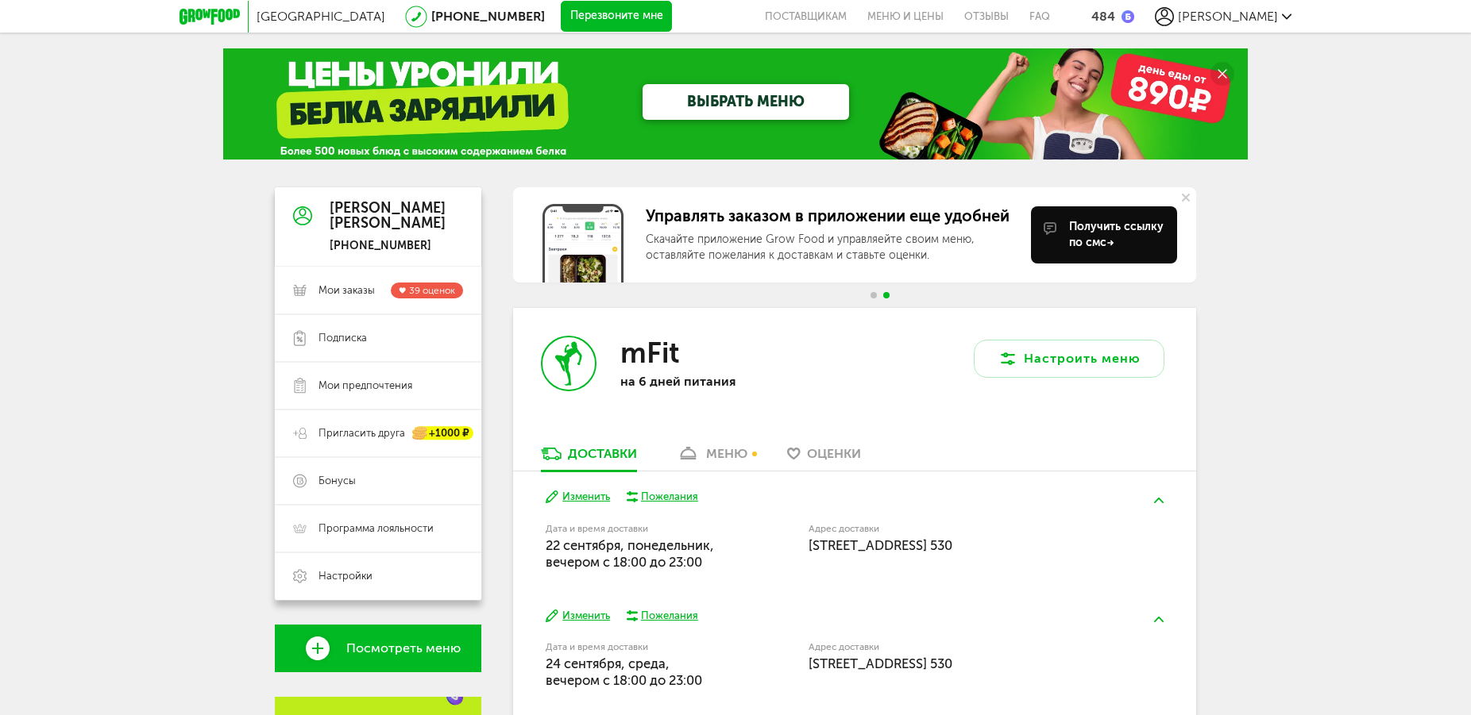
click at [873, 293] on span "Go to slide 1" at bounding box center [873, 295] width 6 height 6
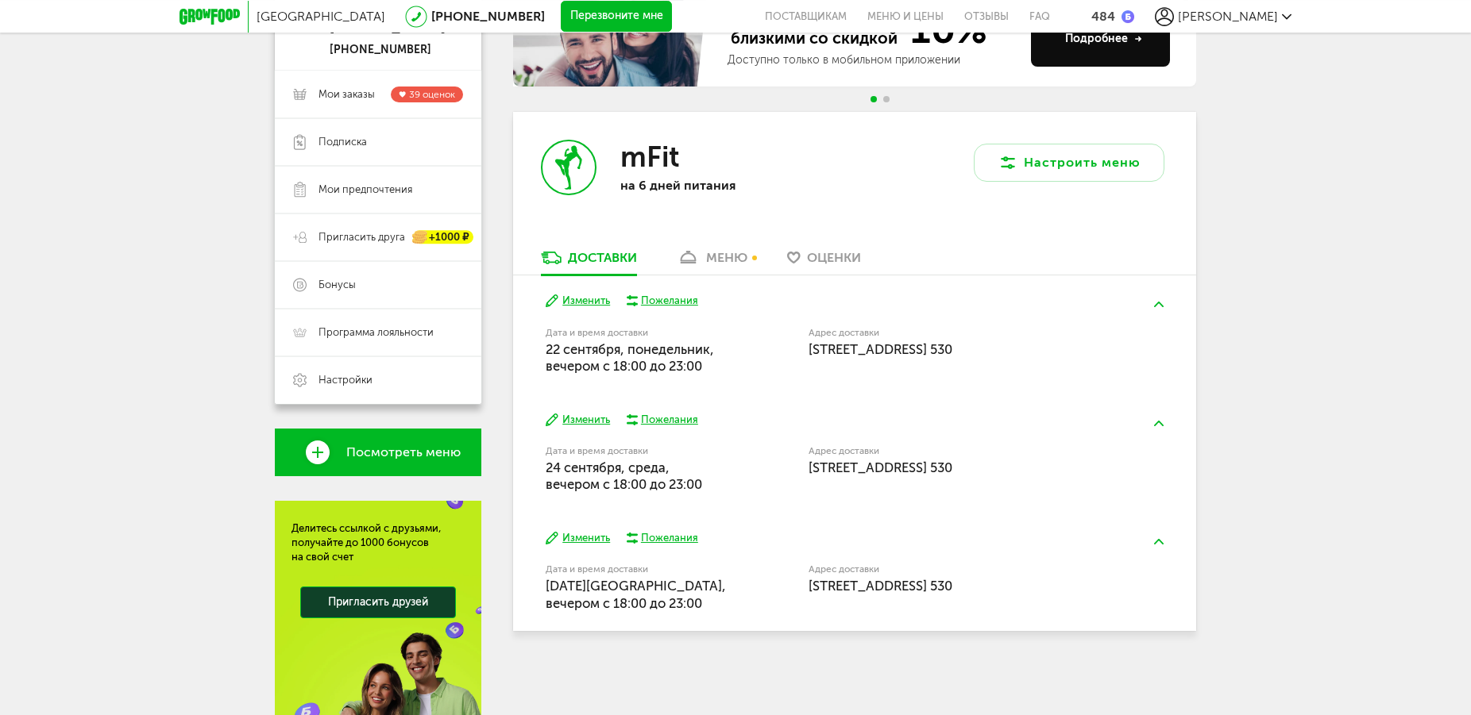
scroll to position [155, 0]
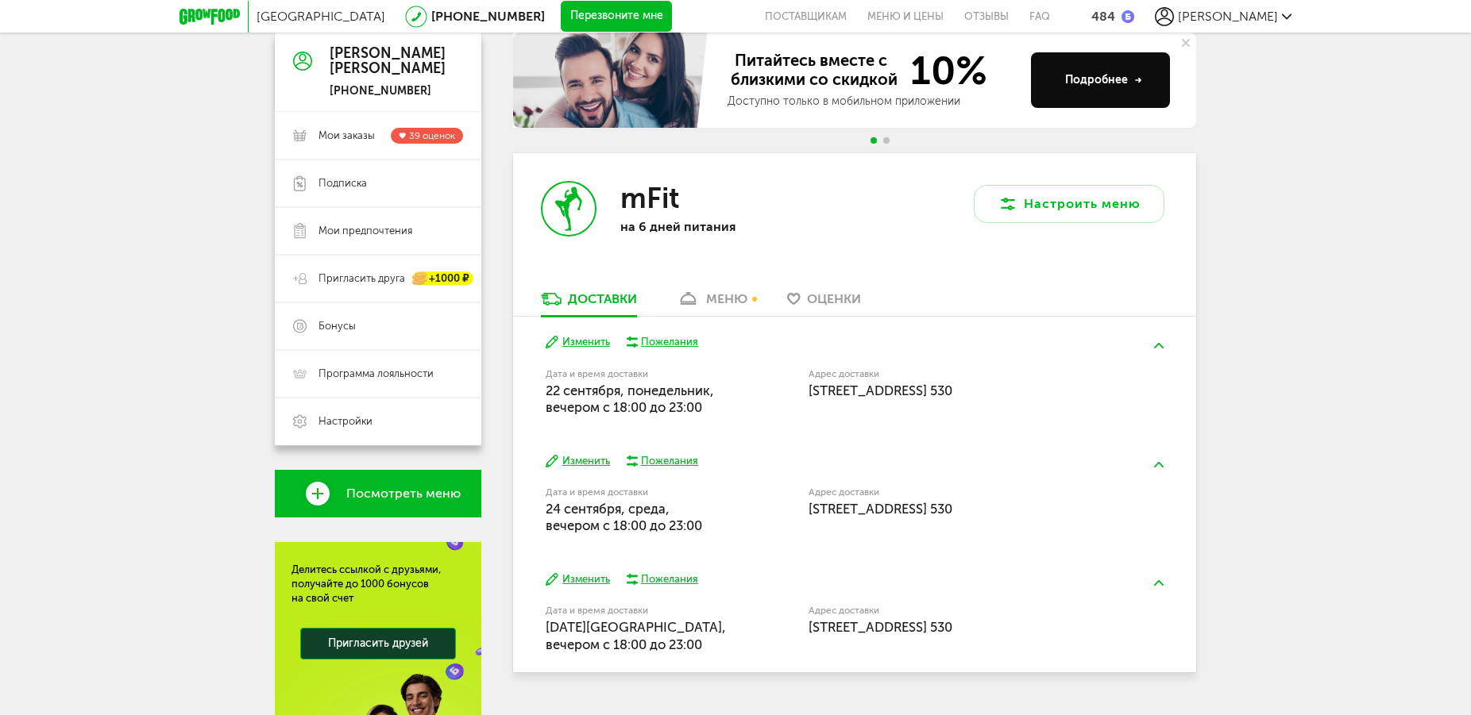
click at [587, 338] on button "Изменить" at bounding box center [578, 342] width 64 height 15
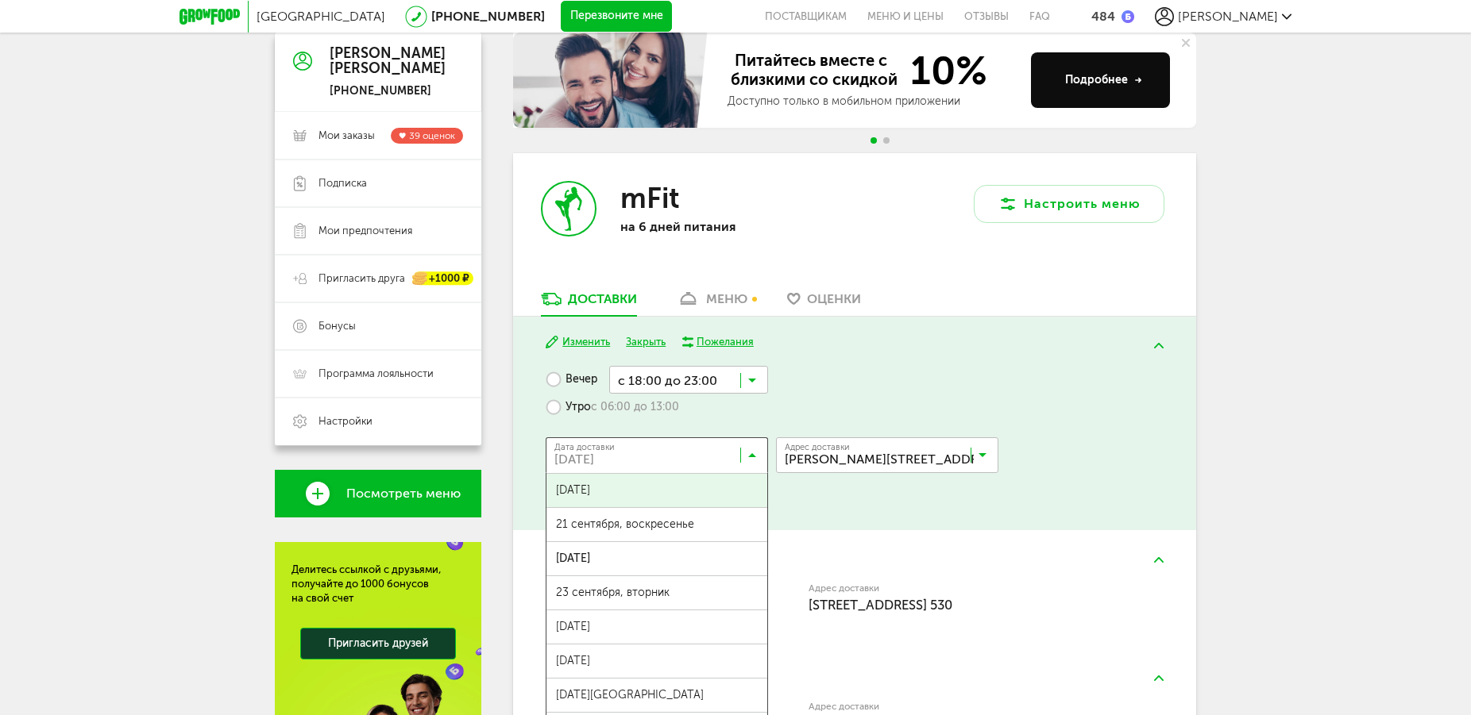
click at [757, 458] on input "Search for option" at bounding box center [661, 458] width 222 height 27
click at [673, 465] on input "Search for option" at bounding box center [661, 458] width 222 height 27
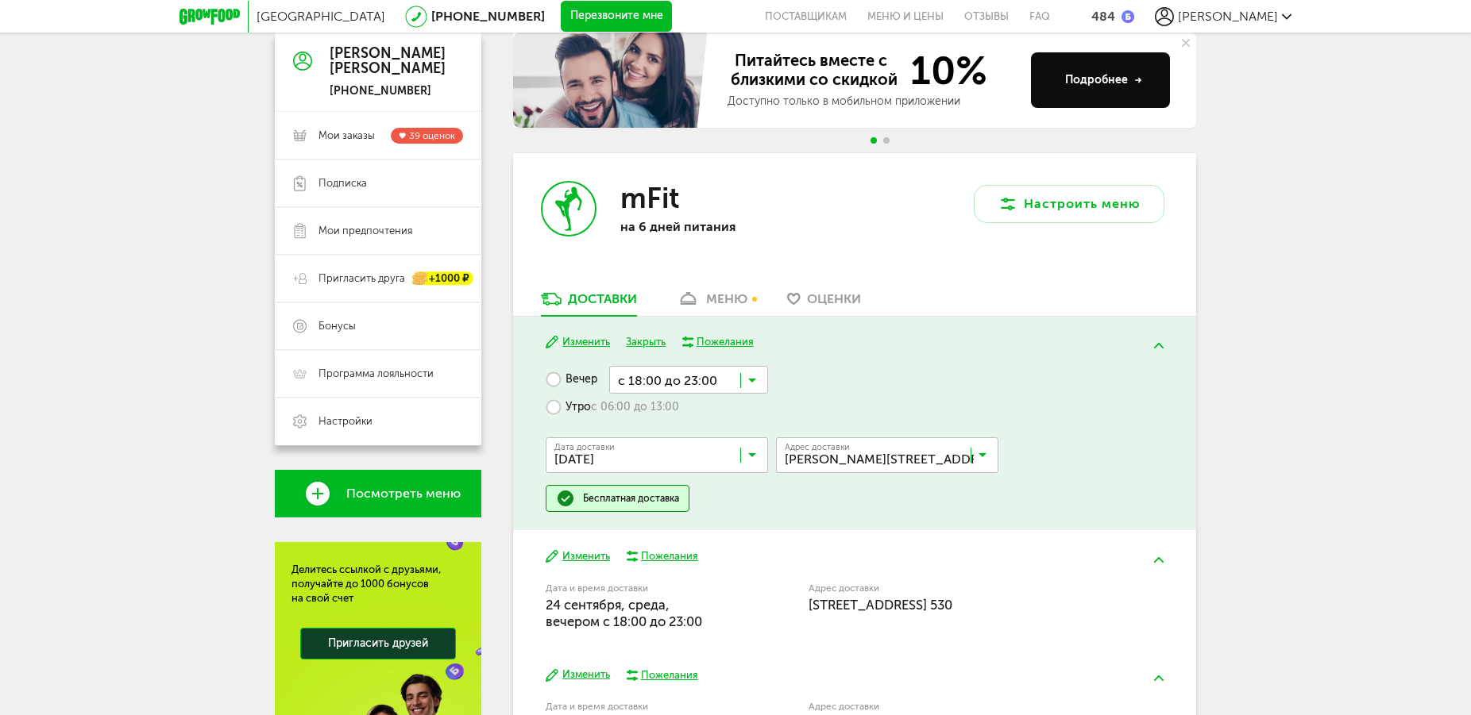
click at [746, 379] on input "Search for option" at bounding box center [688, 379] width 159 height 27
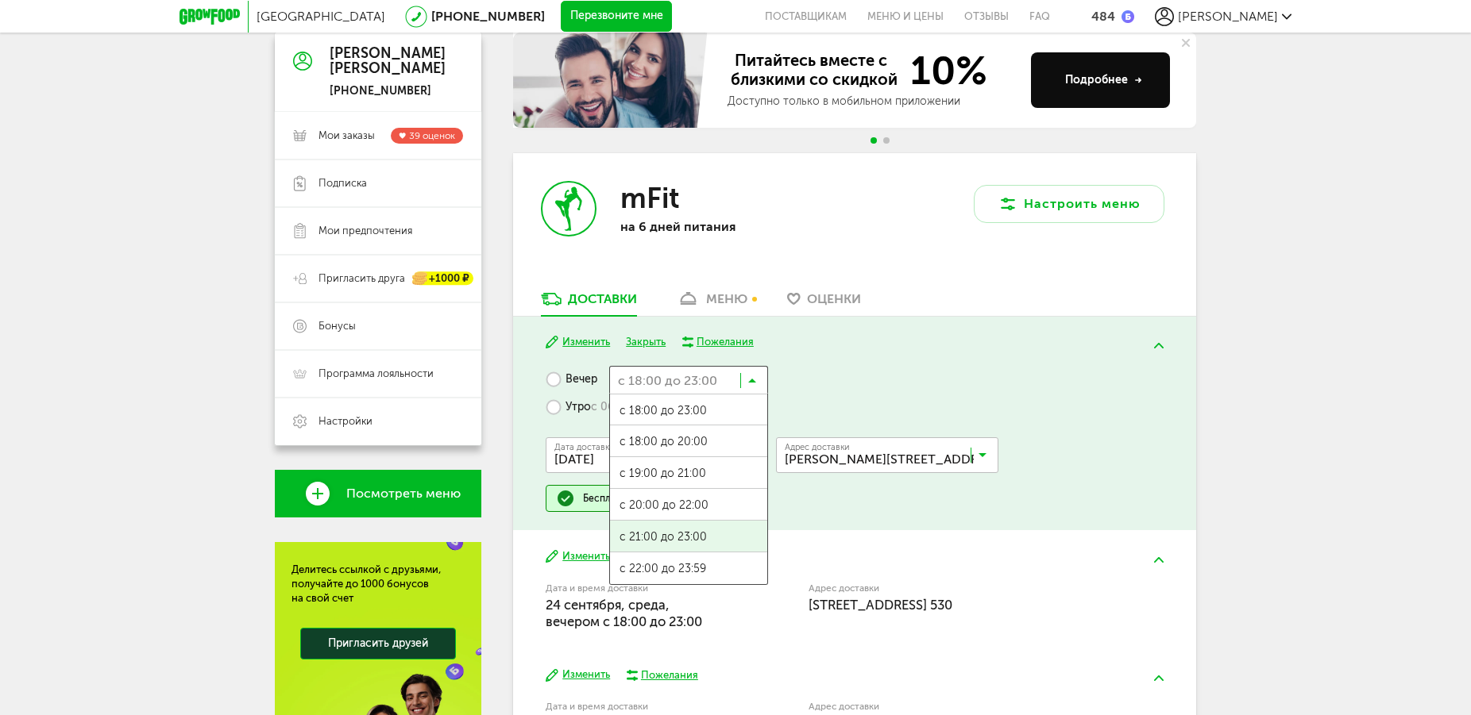
click at [721, 541] on span "с 21:00 до 23:00" at bounding box center [688, 537] width 157 height 33
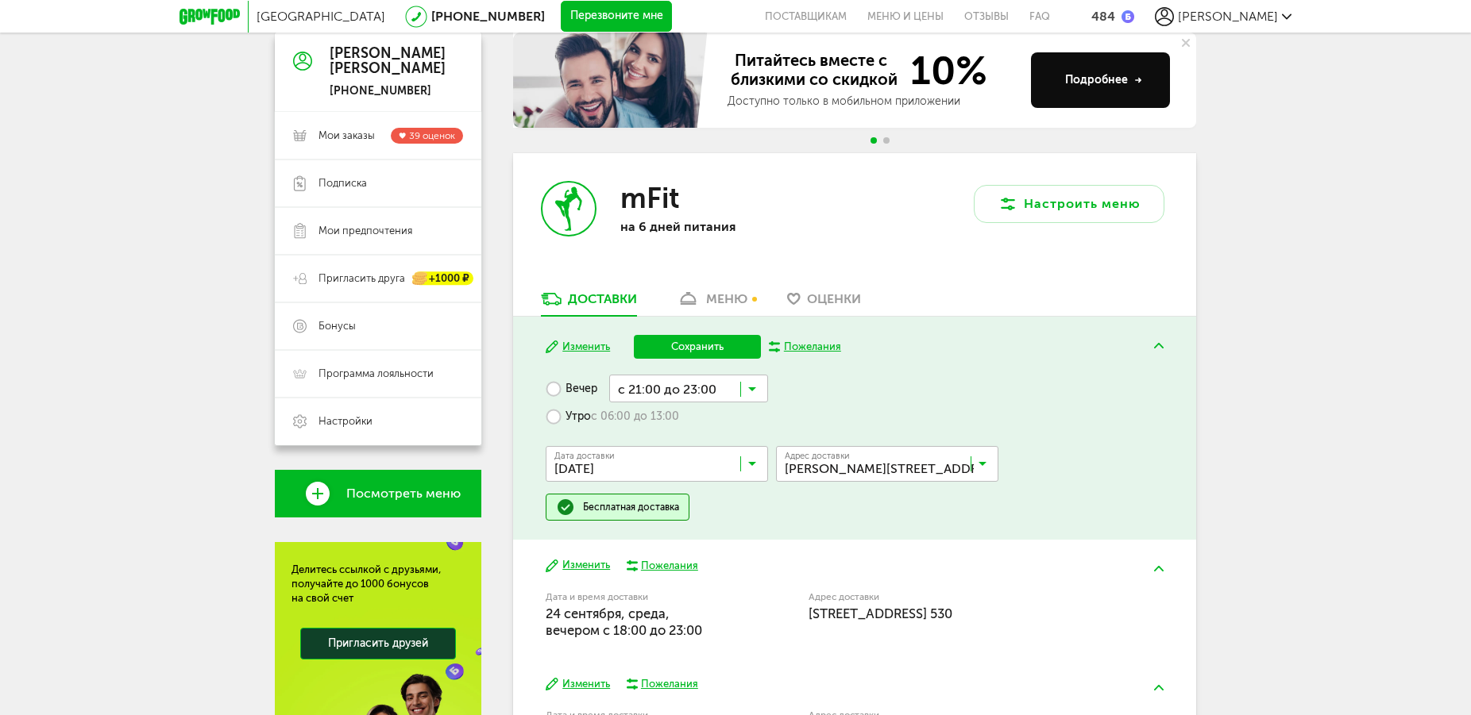
click at [710, 347] on button "Сохранить" at bounding box center [697, 347] width 127 height 24
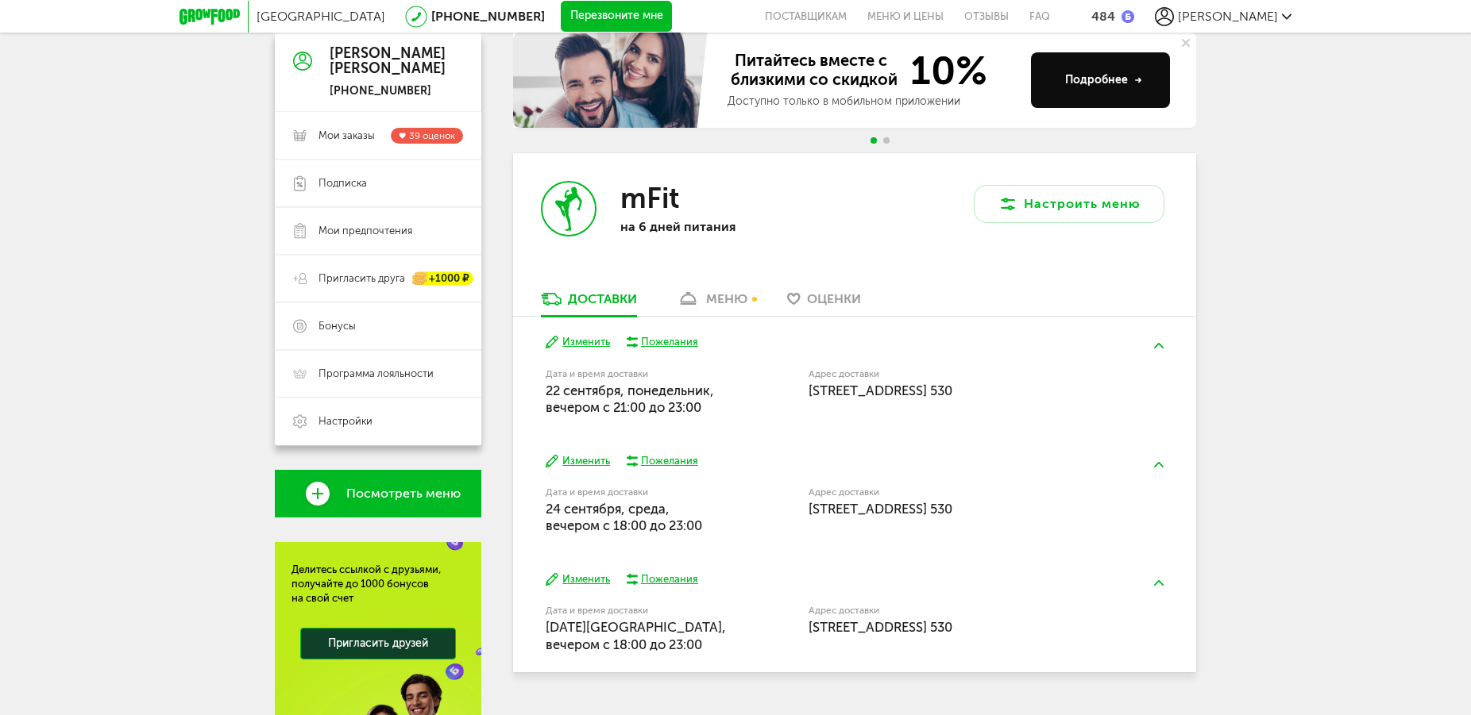
click at [584, 458] on button "Изменить" at bounding box center [578, 461] width 64 height 15
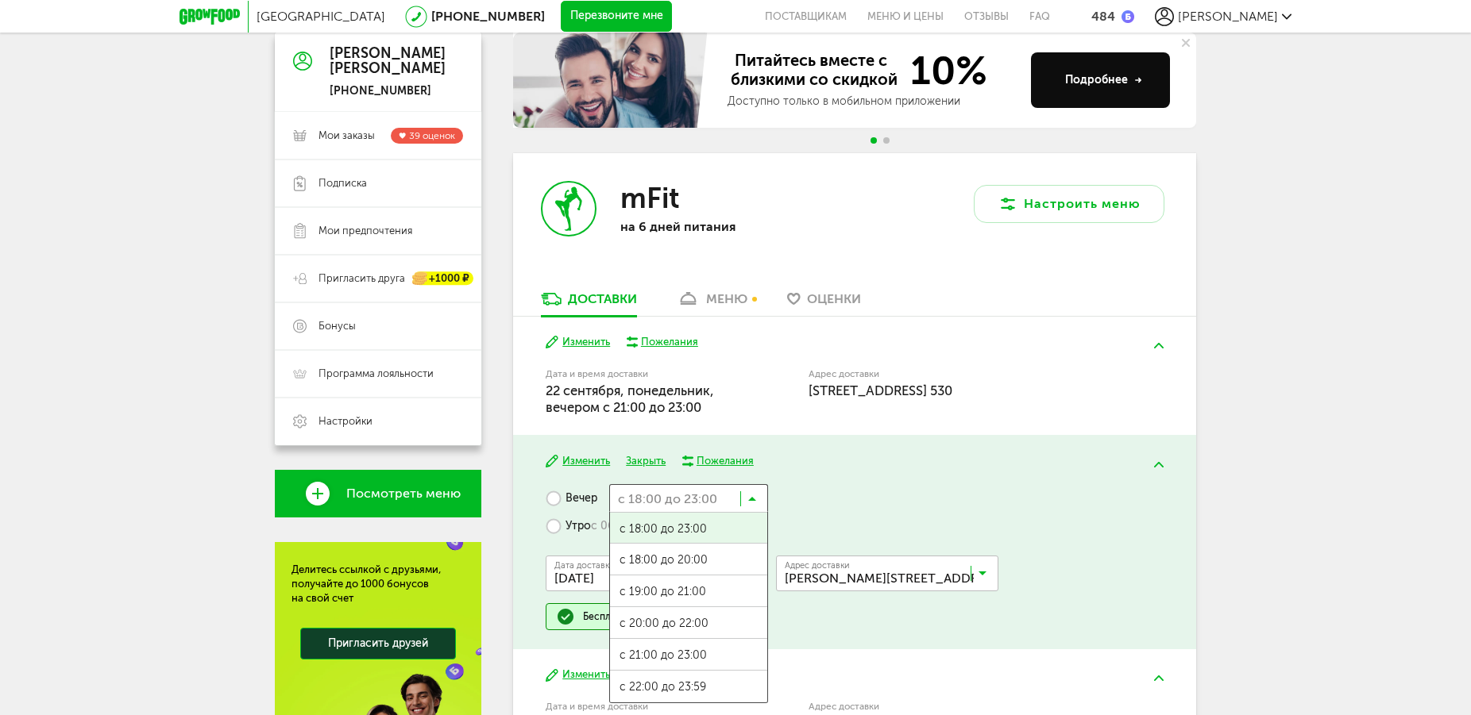
click at [752, 503] on icon at bounding box center [752, 503] width 8 height 16
click at [701, 664] on span "с 21:00 до 23:00" at bounding box center [688, 655] width 157 height 33
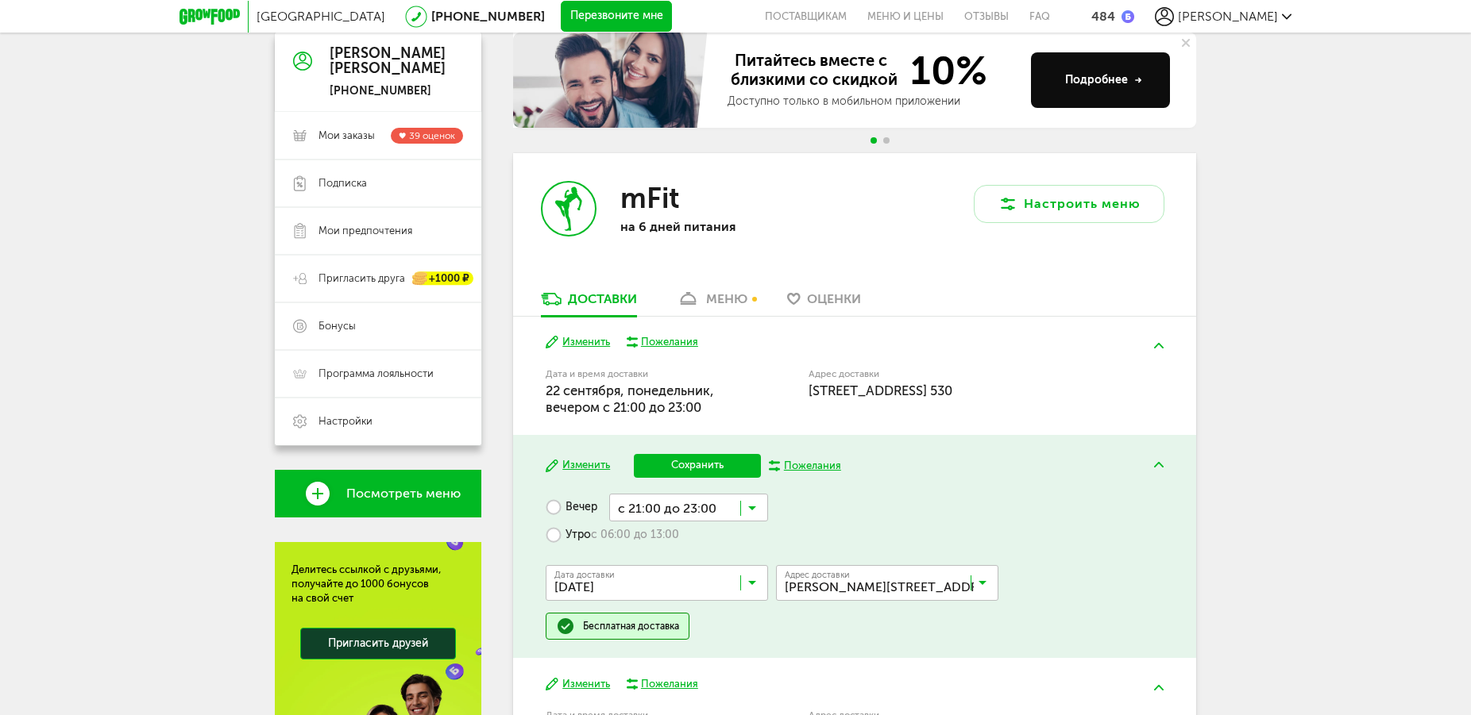
click at [707, 462] on button "Сохранить" at bounding box center [697, 466] width 127 height 24
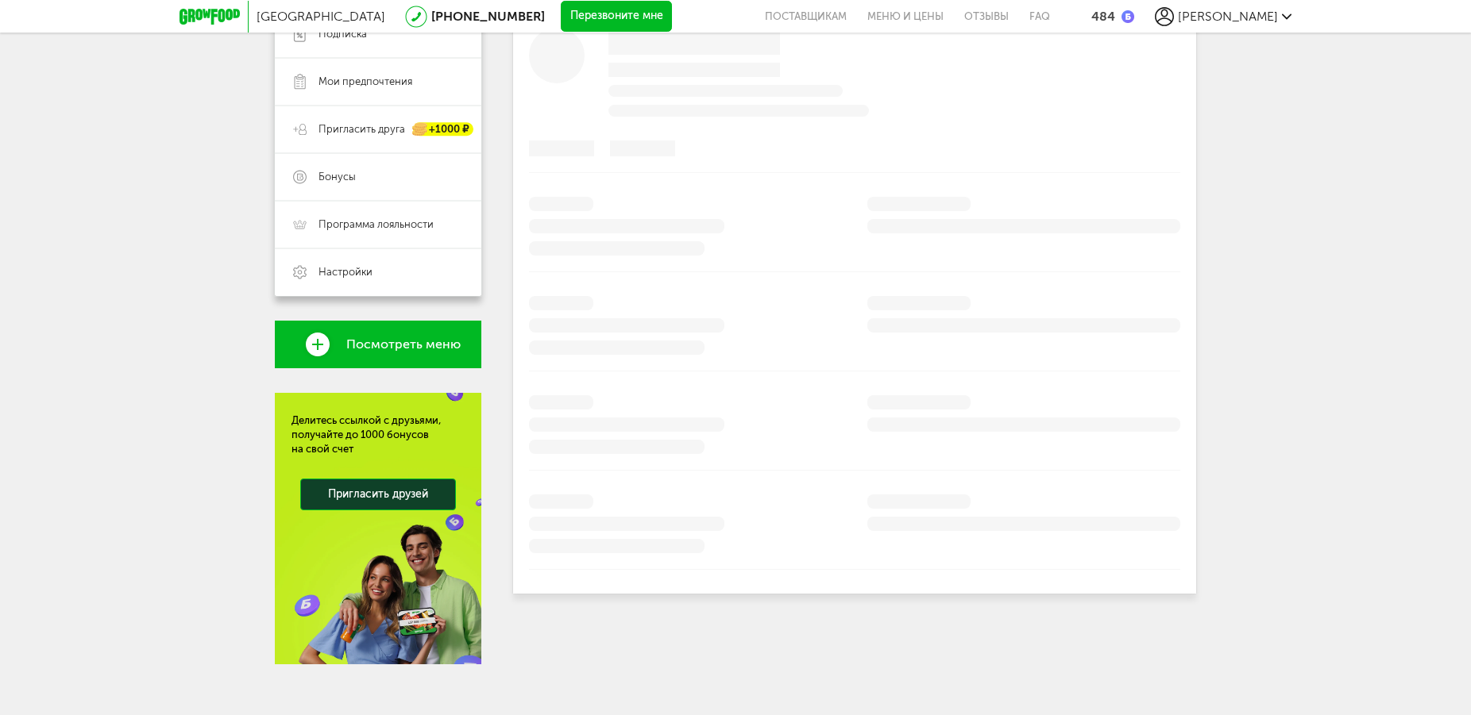
scroll to position [317, 0]
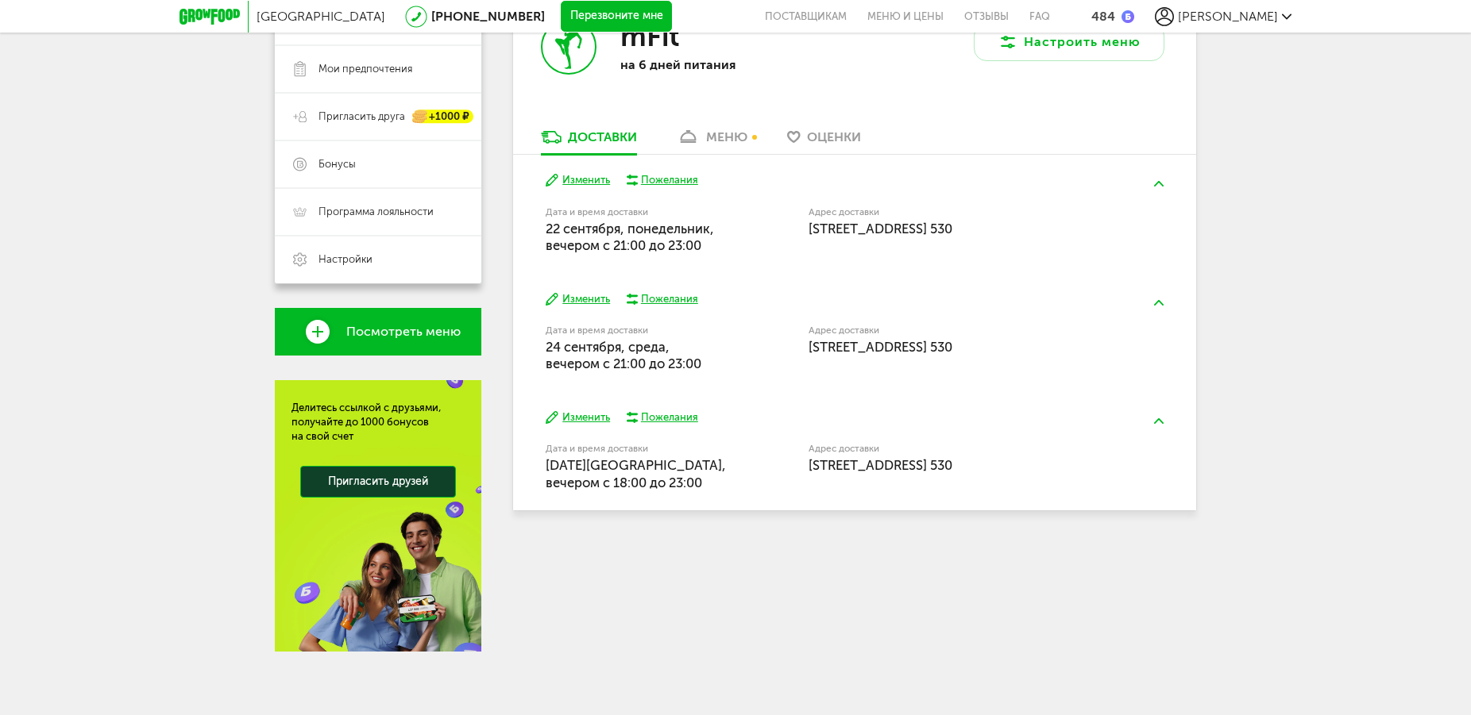
click at [594, 419] on button "Изменить" at bounding box center [578, 418] width 64 height 15
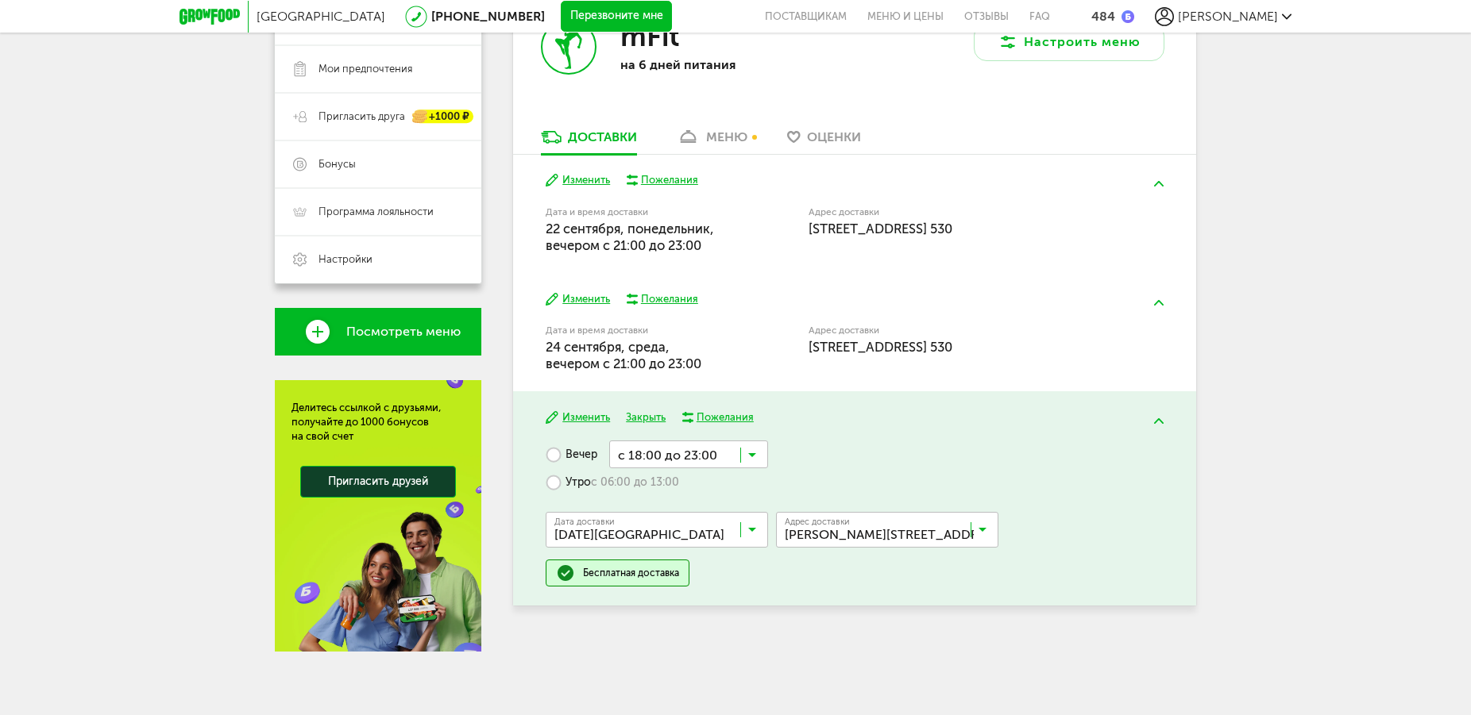
click at [761, 452] on input "Search for option" at bounding box center [688, 454] width 159 height 27
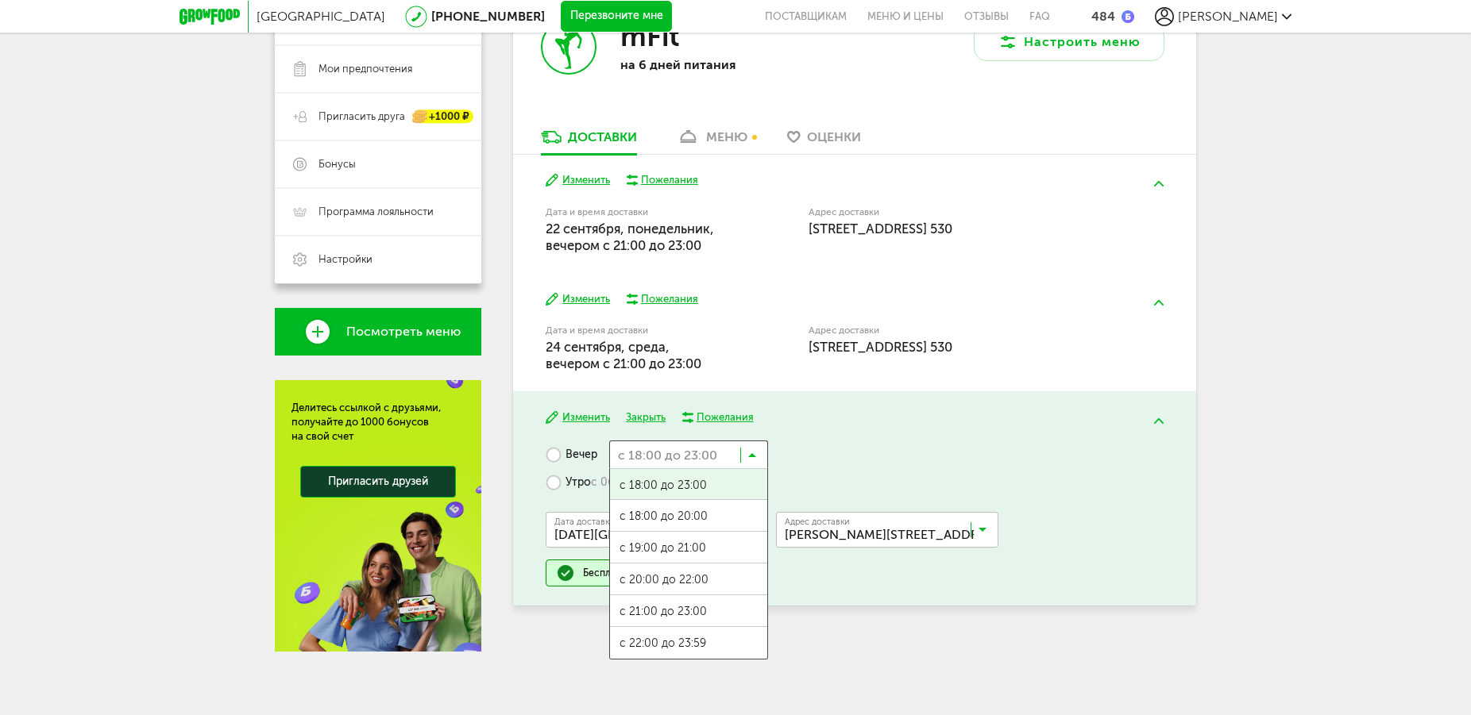
click at [559, 480] on label "Утро с 06:00 до 13:00" at bounding box center [612, 483] width 133 height 28
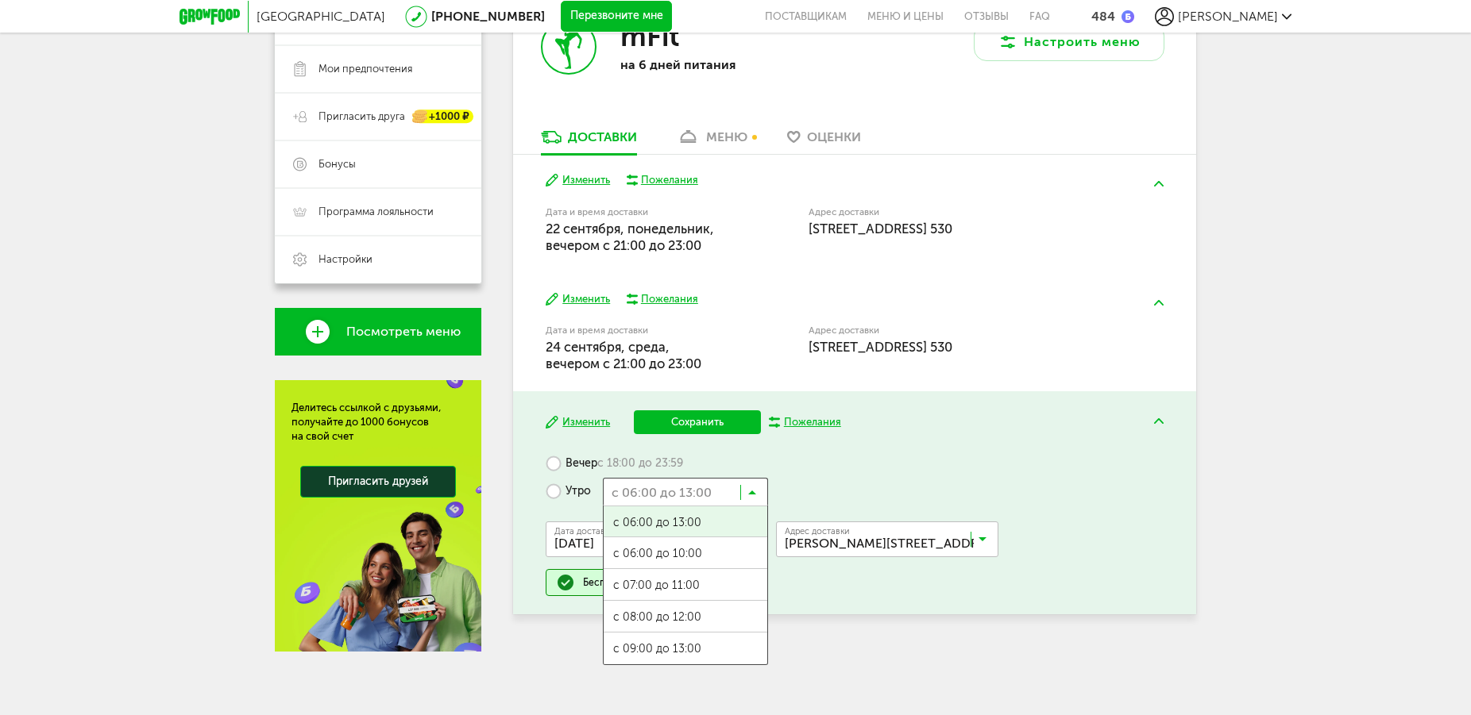
click at [742, 496] on input "Search for option" at bounding box center [685, 491] width 165 height 27
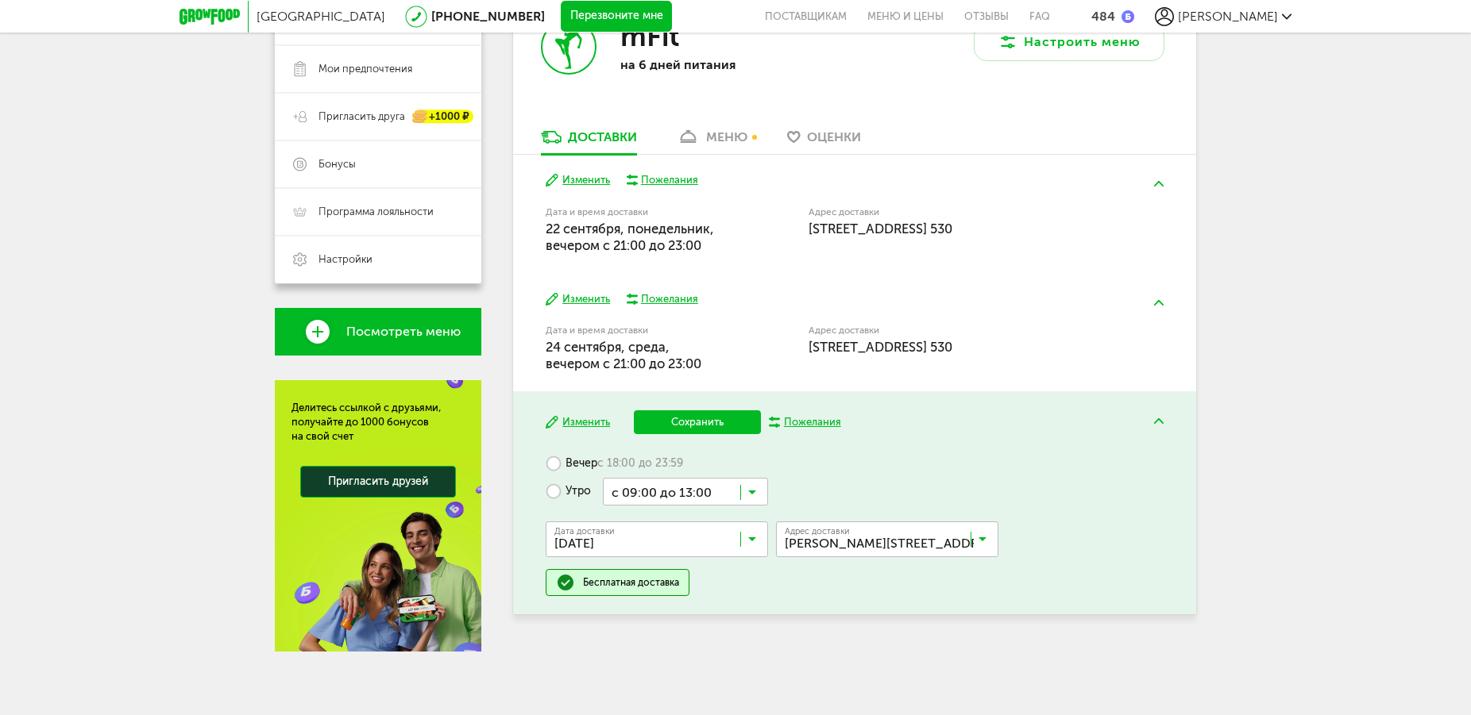
click at [681, 646] on span "с 09:00 до 13:00" at bounding box center [686, 647] width 164 height 33
click at [711, 418] on button "Сохранить" at bounding box center [697, 423] width 127 height 24
